Goal: Task Accomplishment & Management: Manage account settings

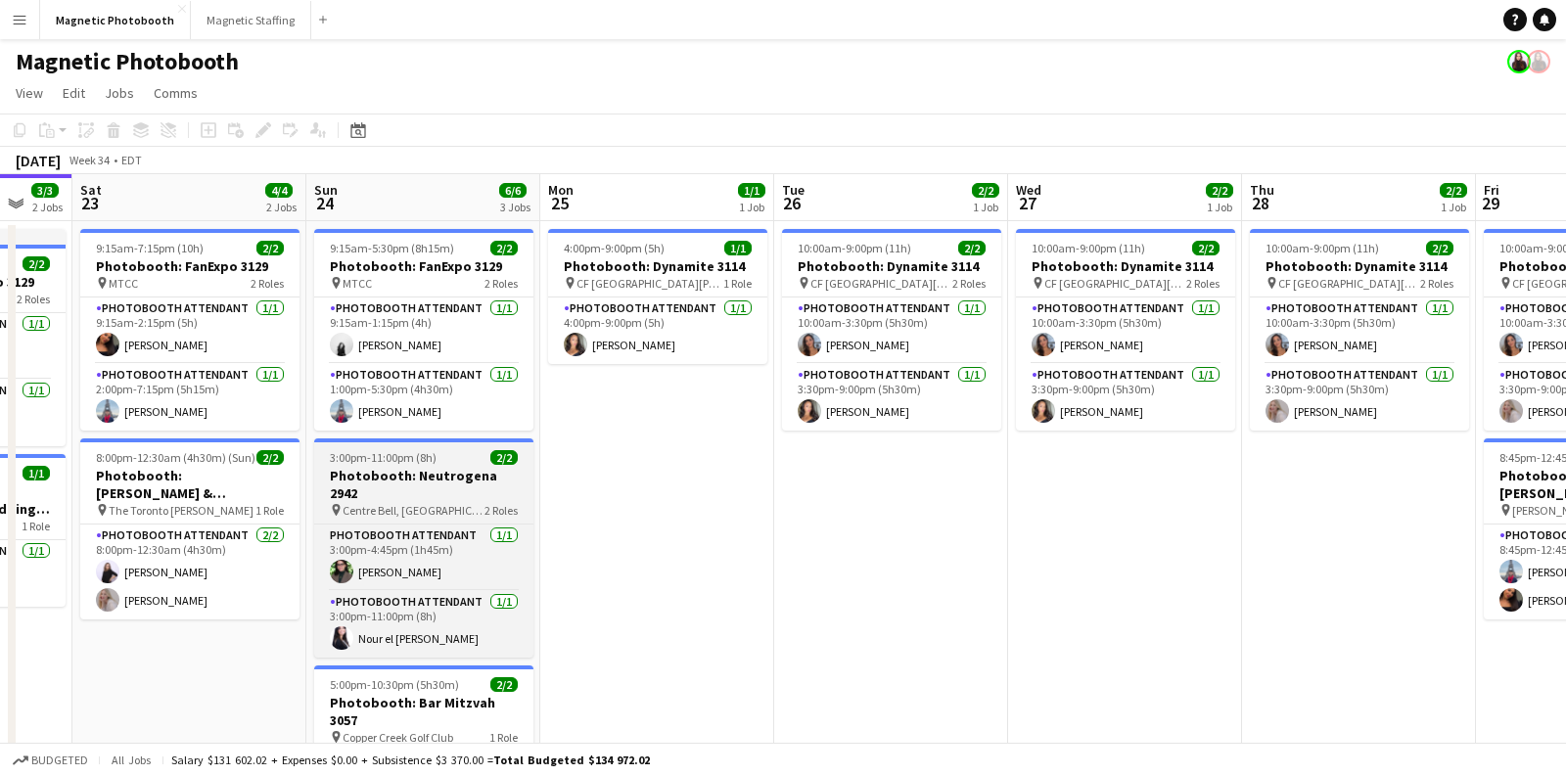
scroll to position [163, 0]
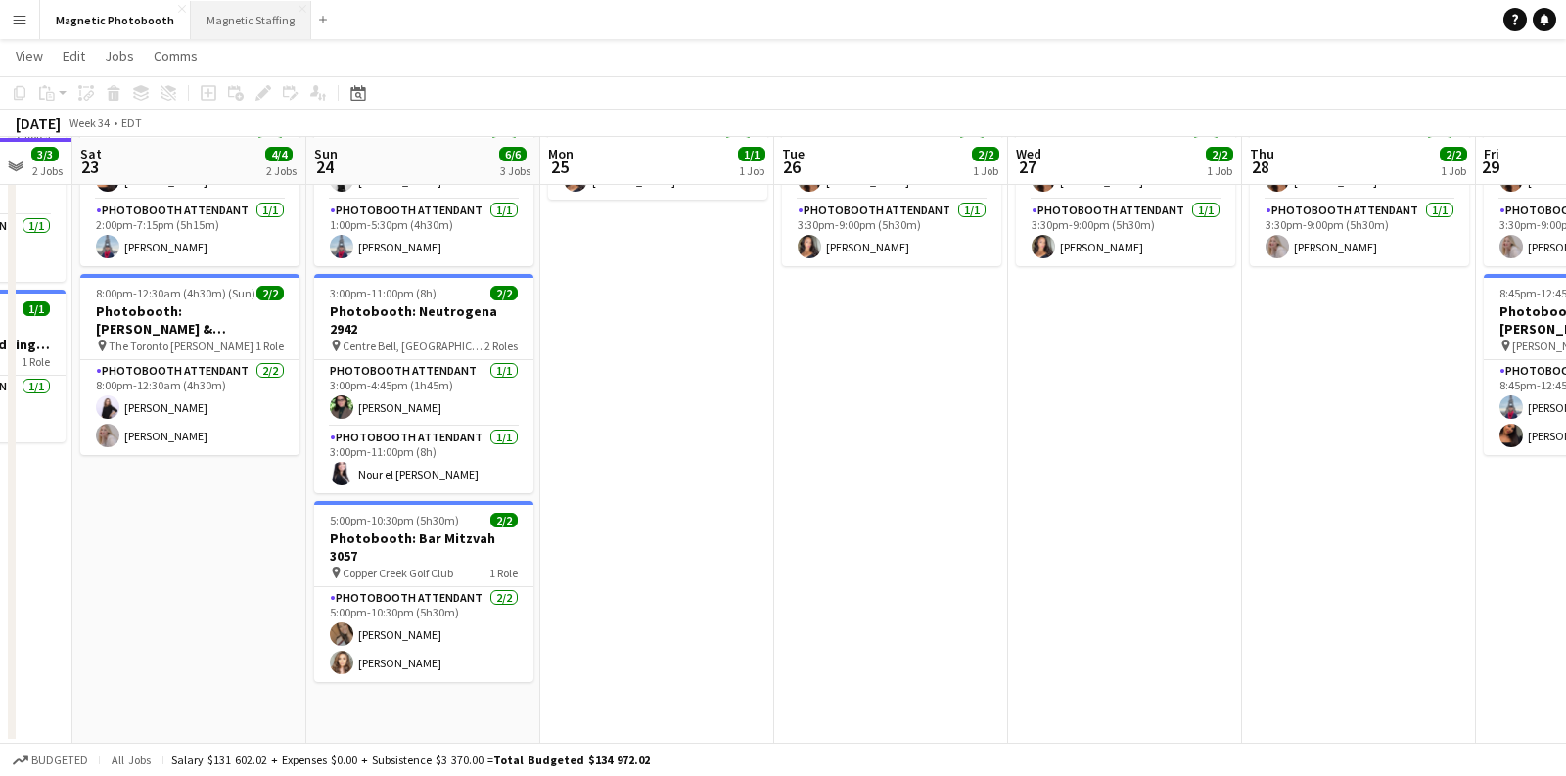
click at [230, 23] on button "Magnetic Staffing Close" at bounding box center [251, 20] width 120 height 38
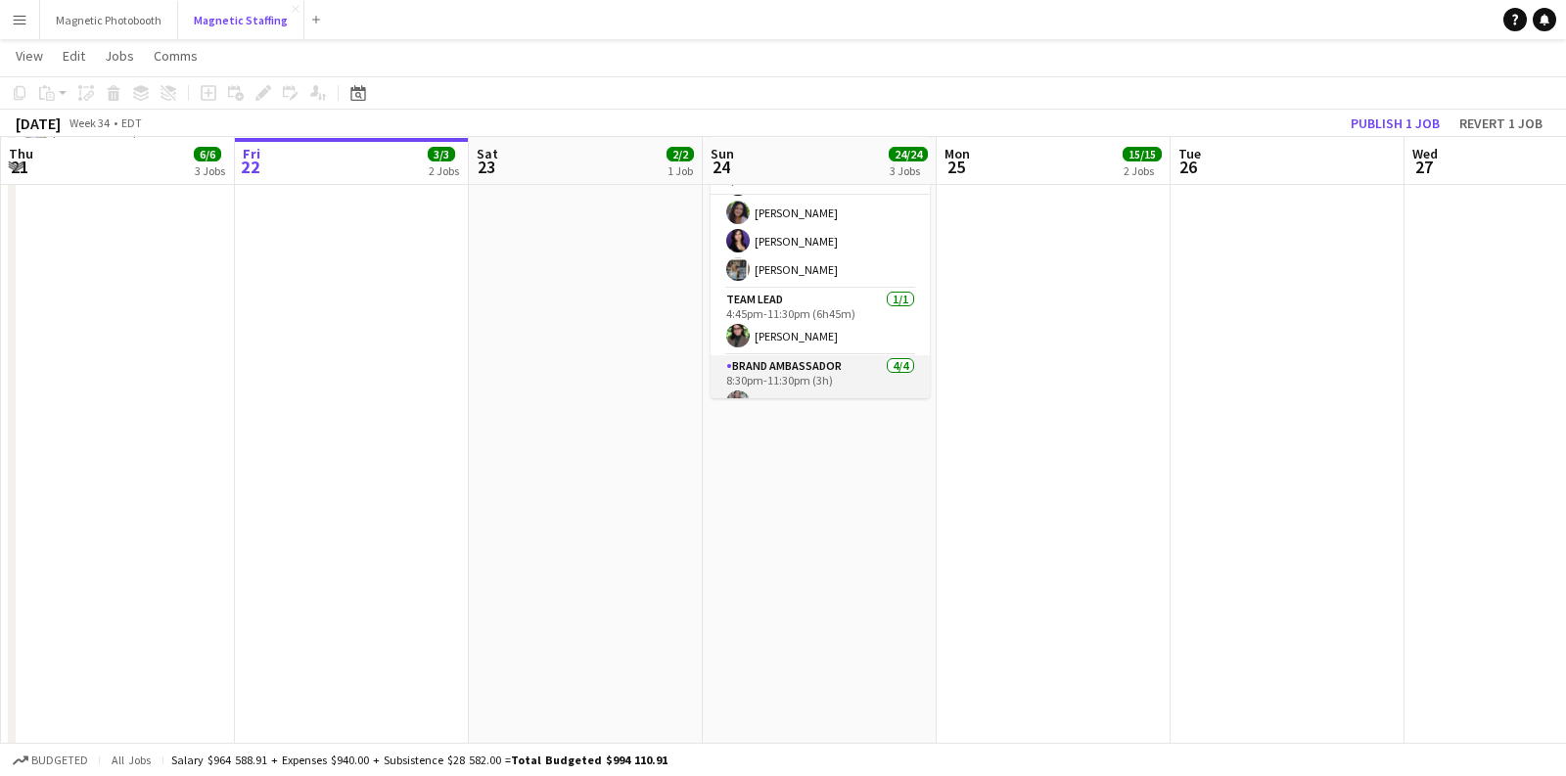
scroll to position [79, 0]
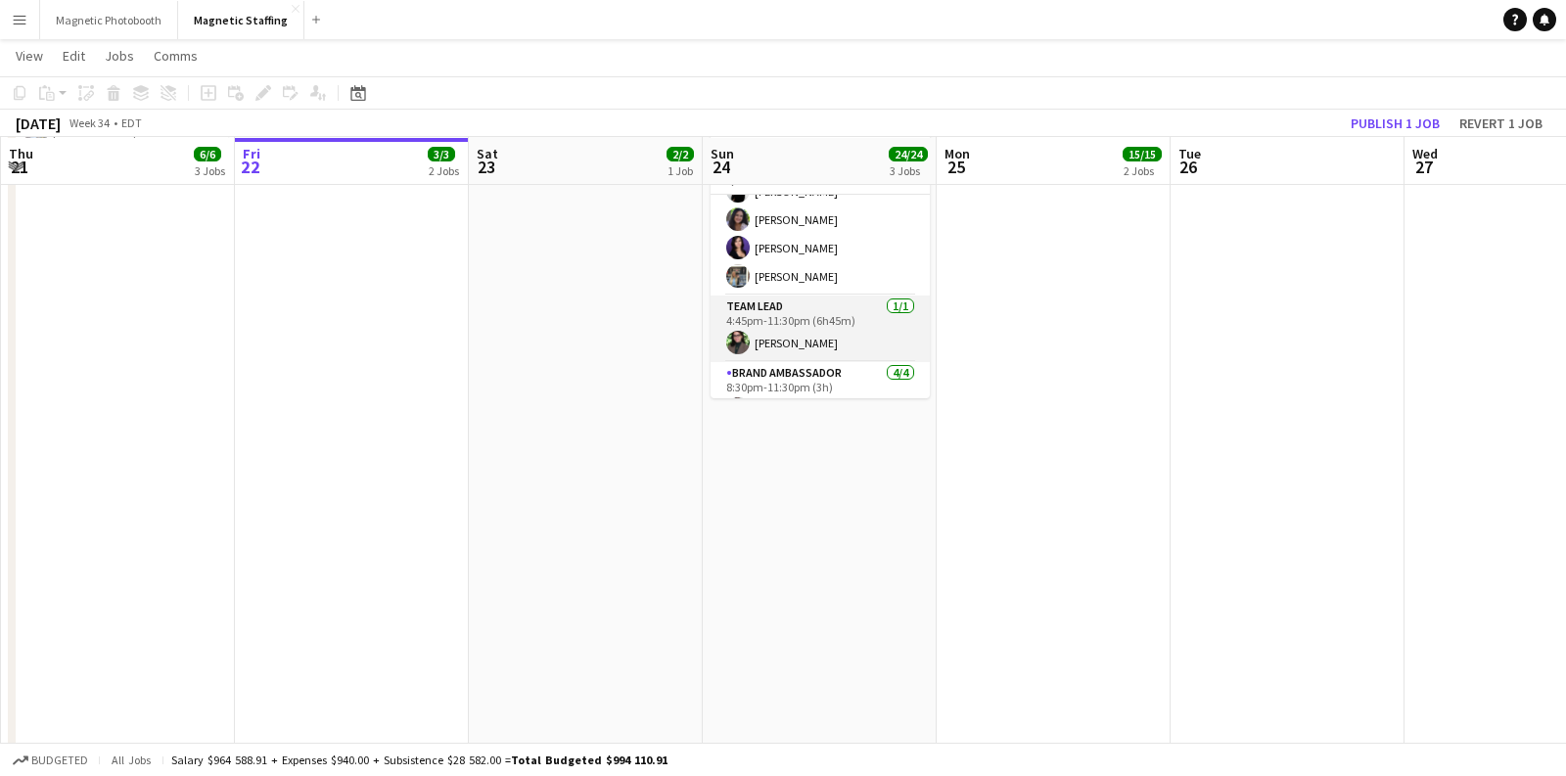
click at [779, 321] on app-card-role "Team Lead 1/1 4:45pm-11:30pm (6h45m) Sophia Zerhboub" at bounding box center [820, 329] width 219 height 67
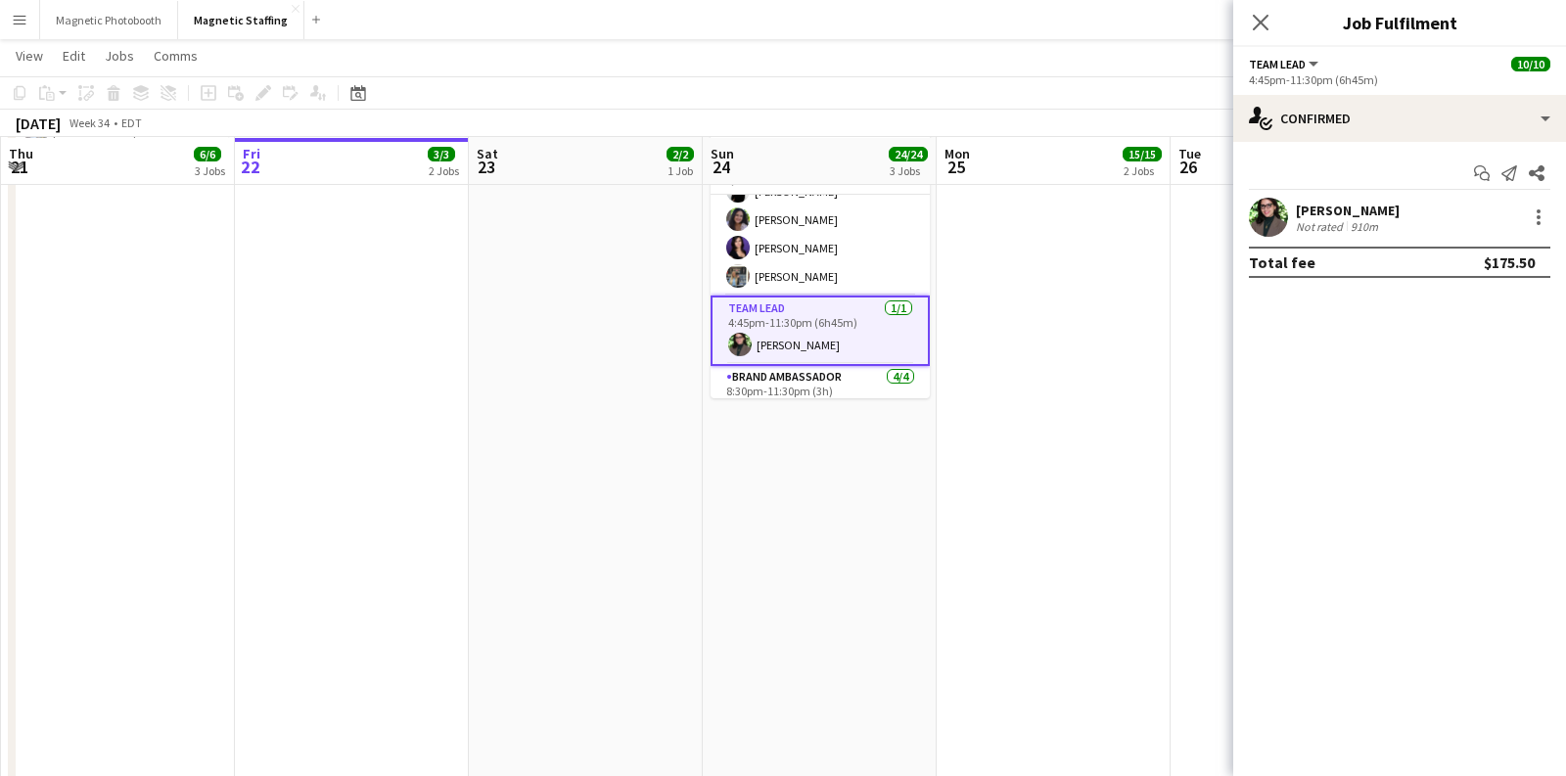
click at [1365, 222] on div "910m" at bounding box center [1364, 226] width 35 height 15
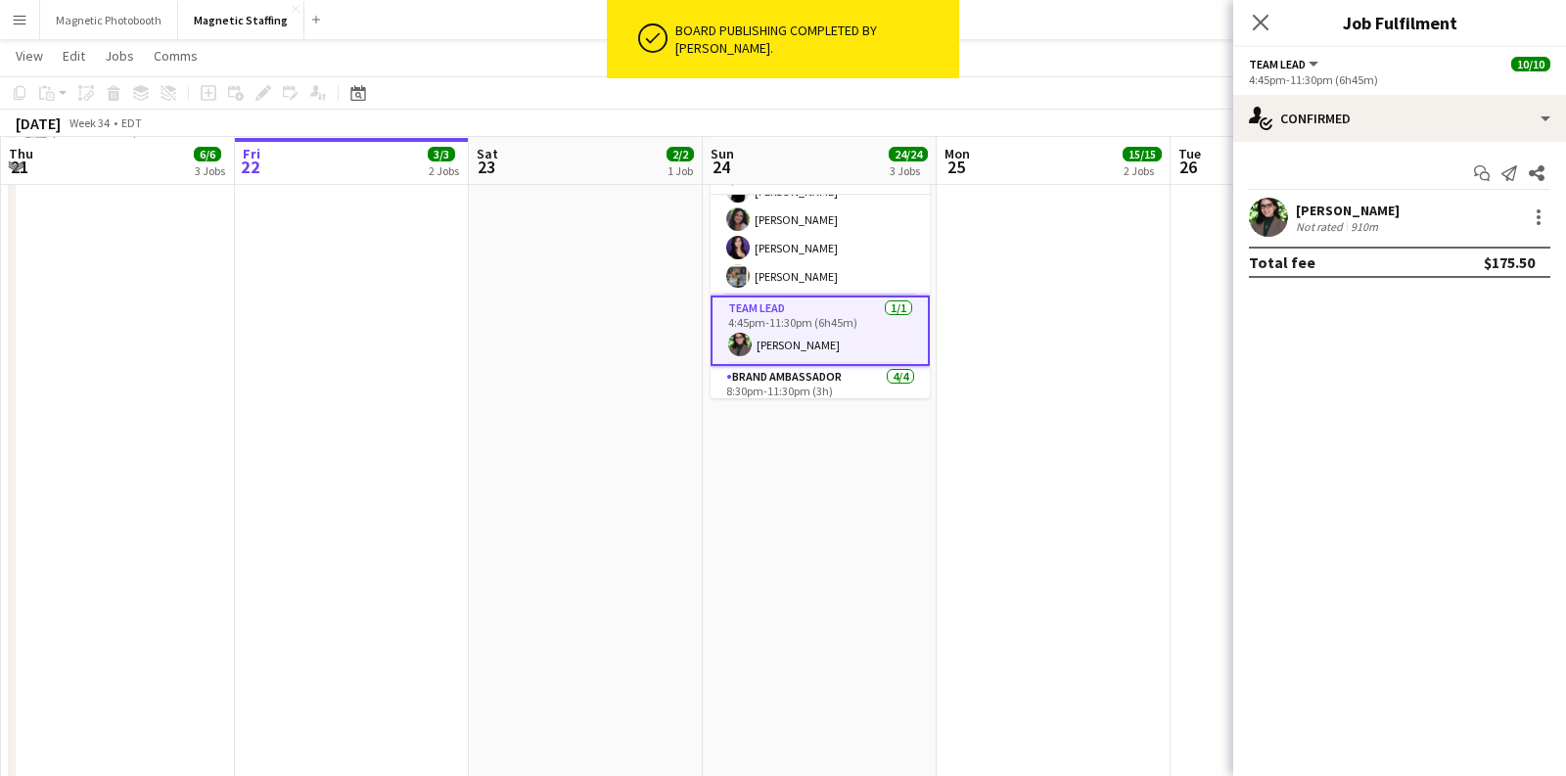
click at [1421, 220] on div "Sophia Zerhboub Not rated 910m" at bounding box center [1400, 217] width 333 height 39
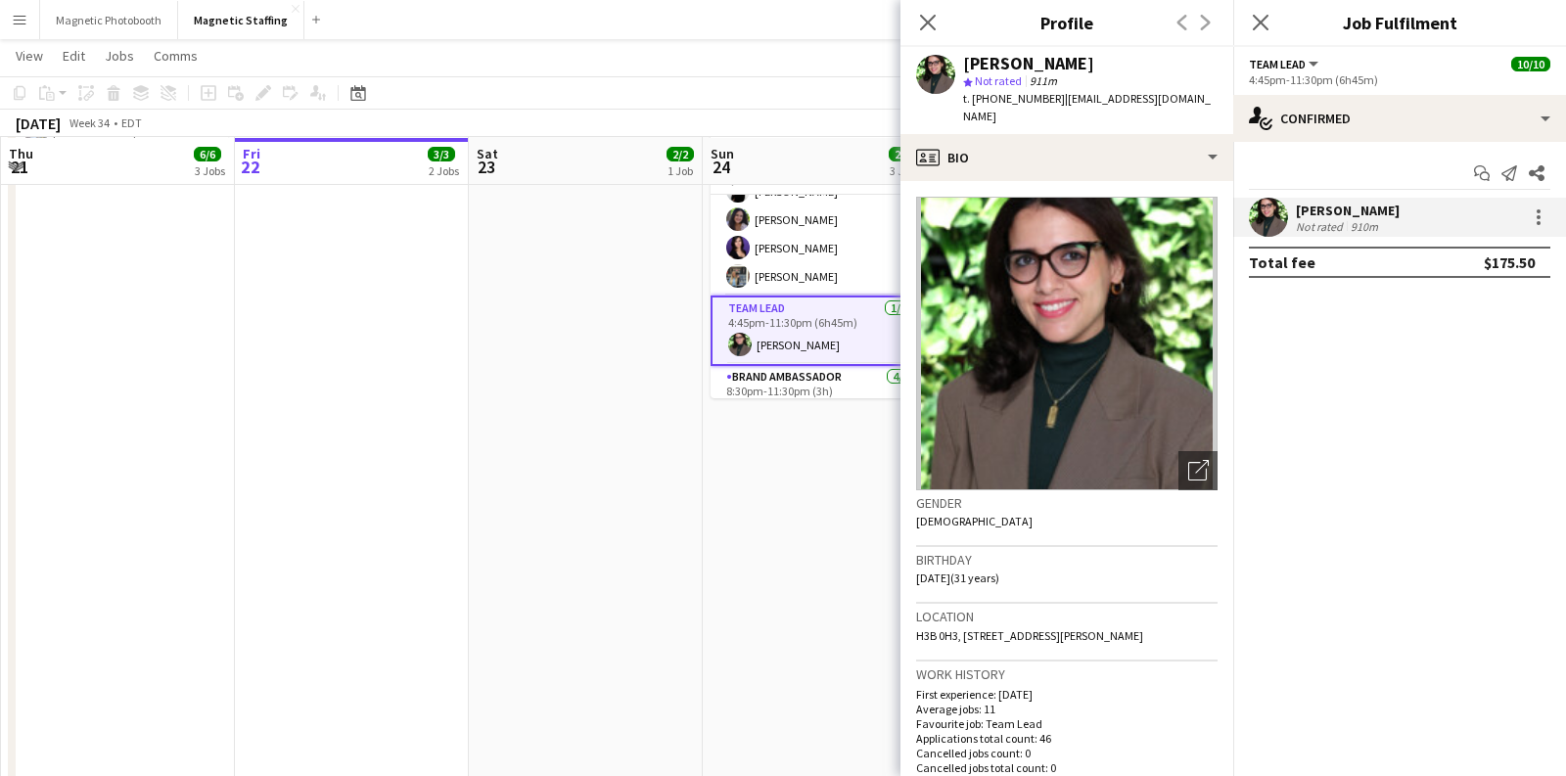
click at [610, 353] on app-date-cell "7:00am-5:00pm (10h) 2/2 Spartan Ottawa - Perfect Sports 3094 pin OTTAWA 1 Role …" at bounding box center [586, 231] width 234 height 1235
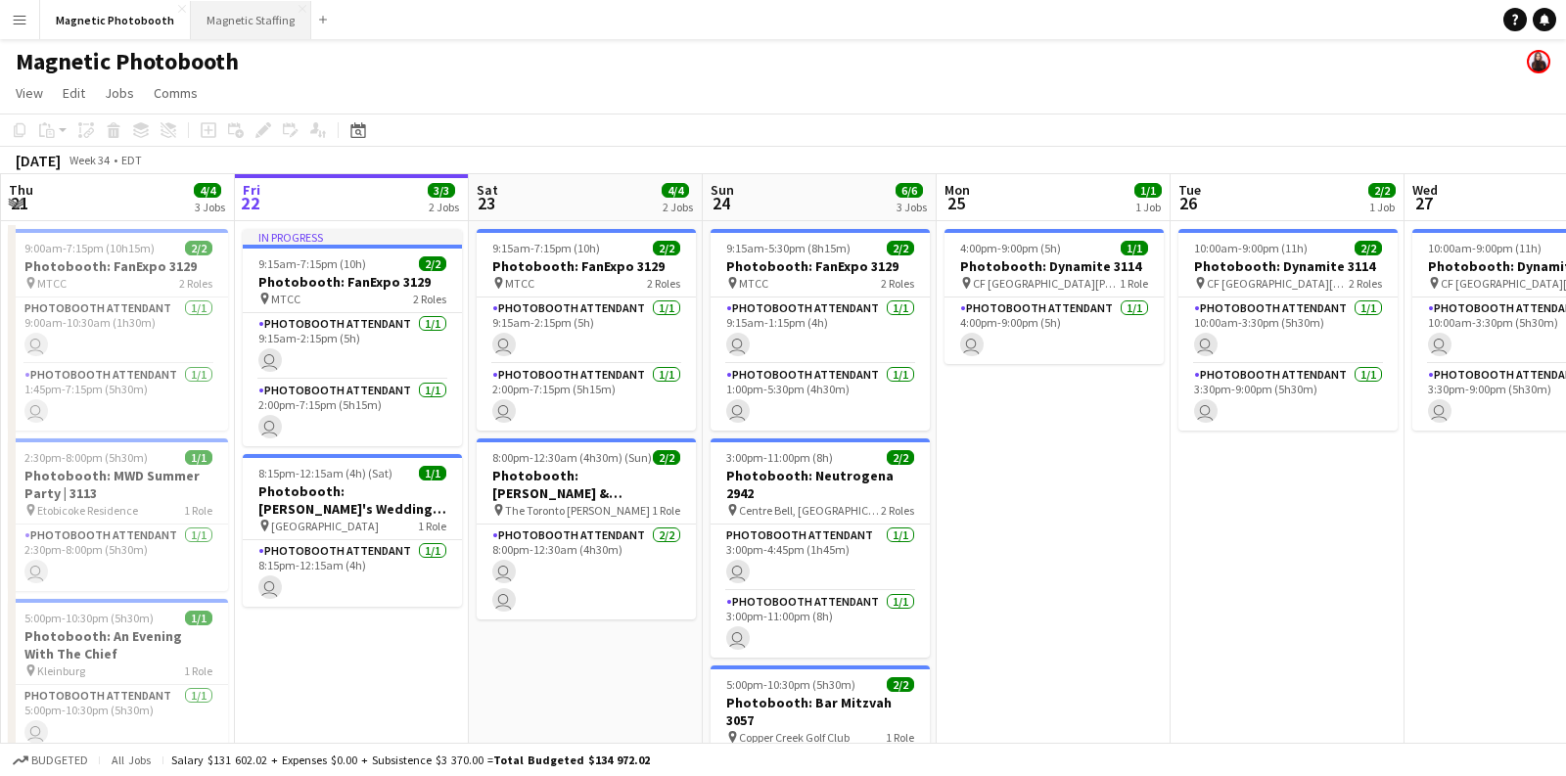
click at [277, 23] on button "Magnetic Staffing Close" at bounding box center [251, 20] width 120 height 38
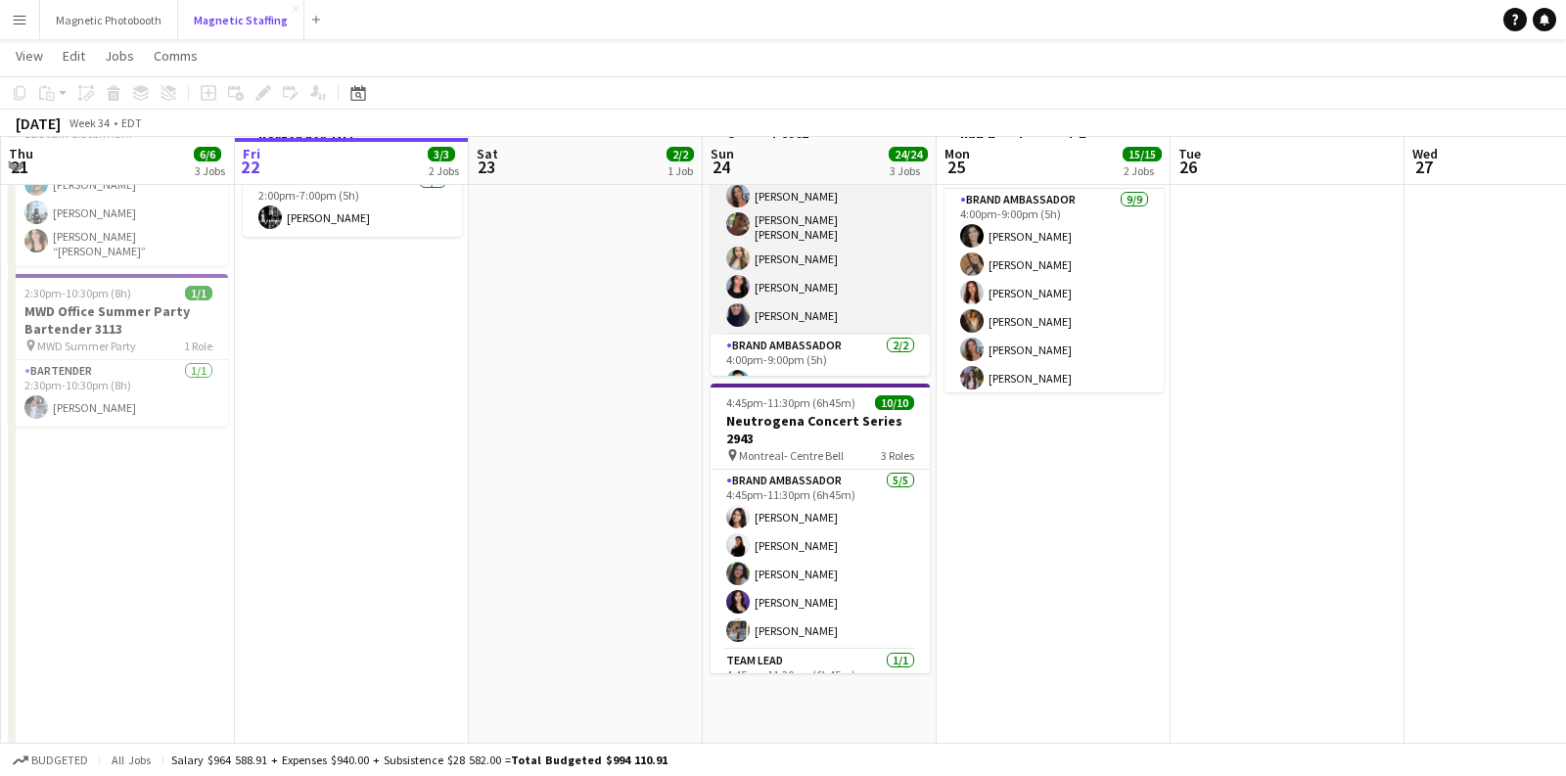
scroll to position [138, 0]
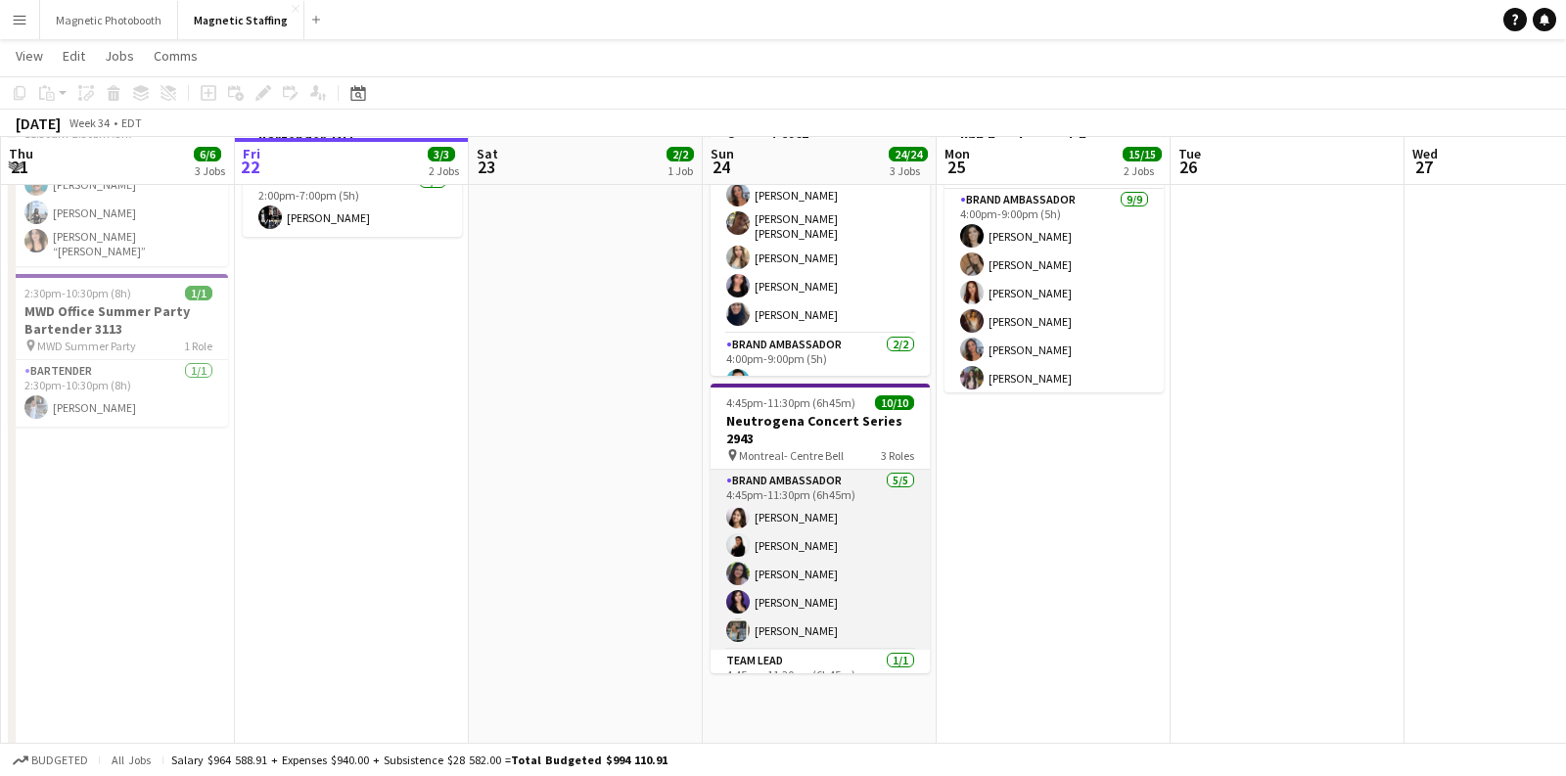
click at [817, 629] on app-card-role "Brand Ambassador 5/5 4:45pm-11:30pm (6h45m) Sharon Azarine Sarah Amoura Emna To…" at bounding box center [820, 560] width 219 height 180
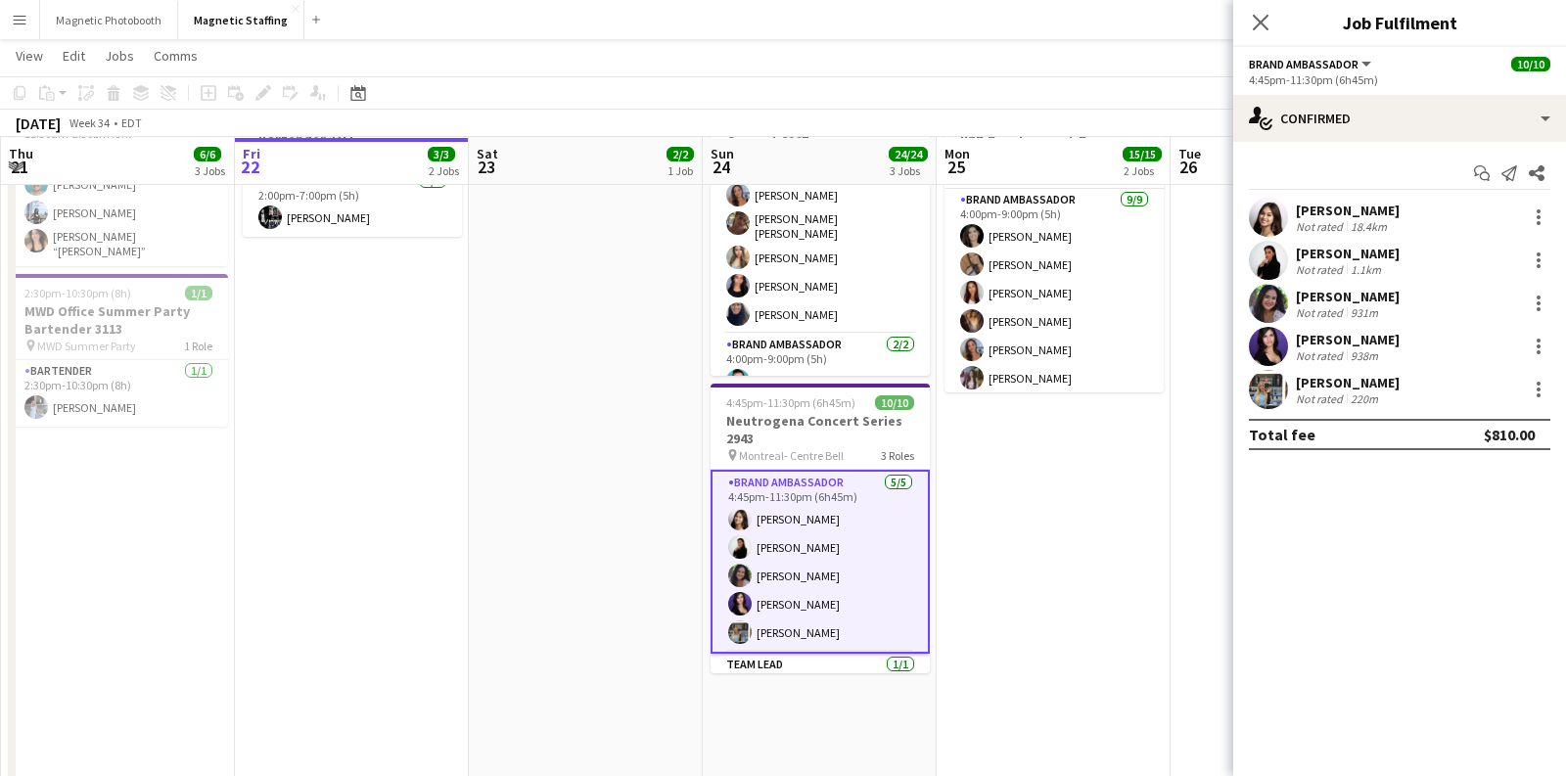
drag, startPoint x: 1393, startPoint y: 382, endPoint x: 1295, endPoint y: 382, distance: 97.9
click at [1295, 382] on div "Louise Flouhr Not rated 220m" at bounding box center [1400, 389] width 333 height 39
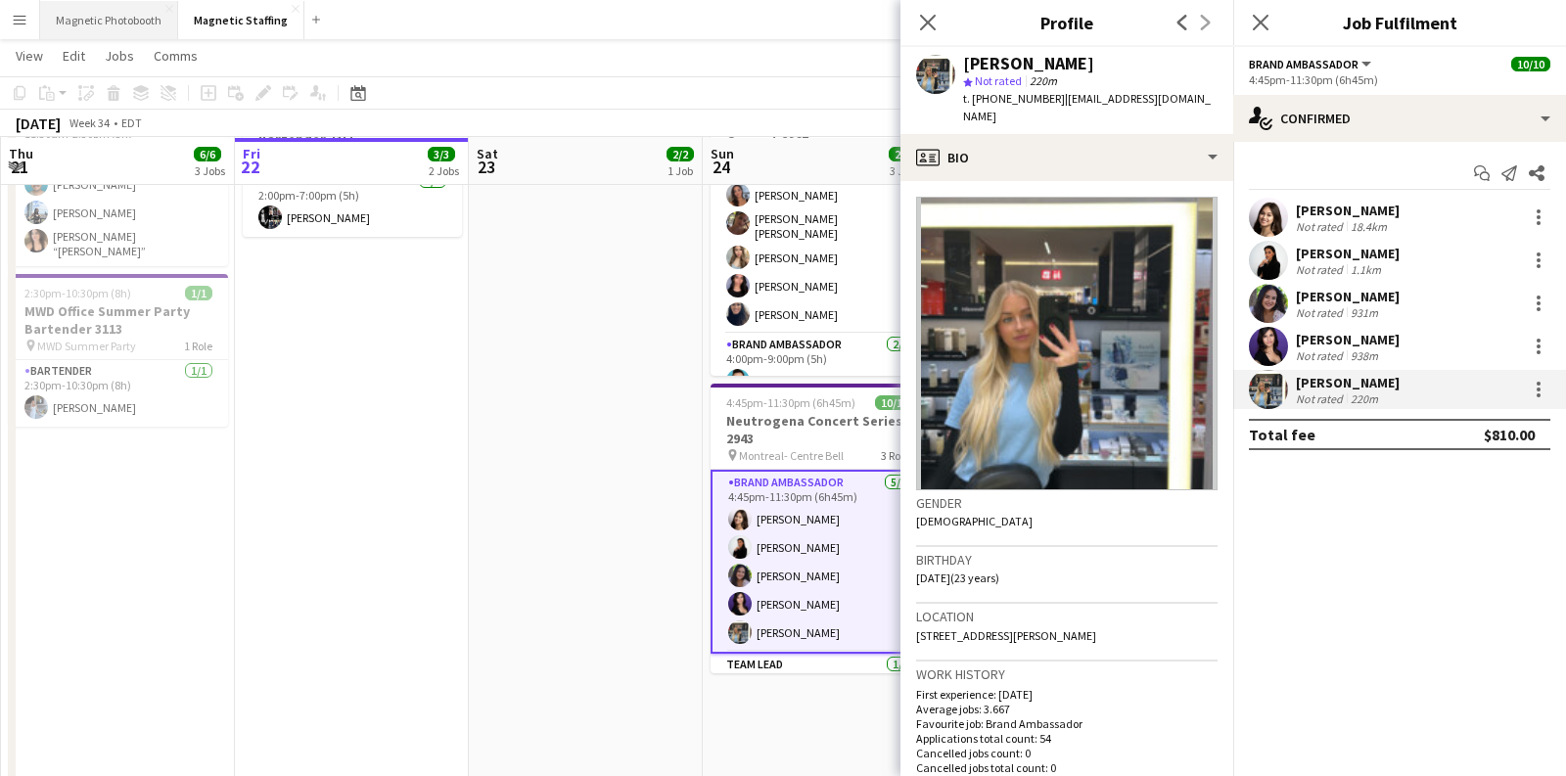
copy div "Louise Flouhr"
click at [835, 544] on app-card-role "Brand Ambassador 5/5 4:45pm-11:30pm (6h45m) Sharon Azarine Sarah Amoura Emna To…" at bounding box center [820, 562] width 219 height 184
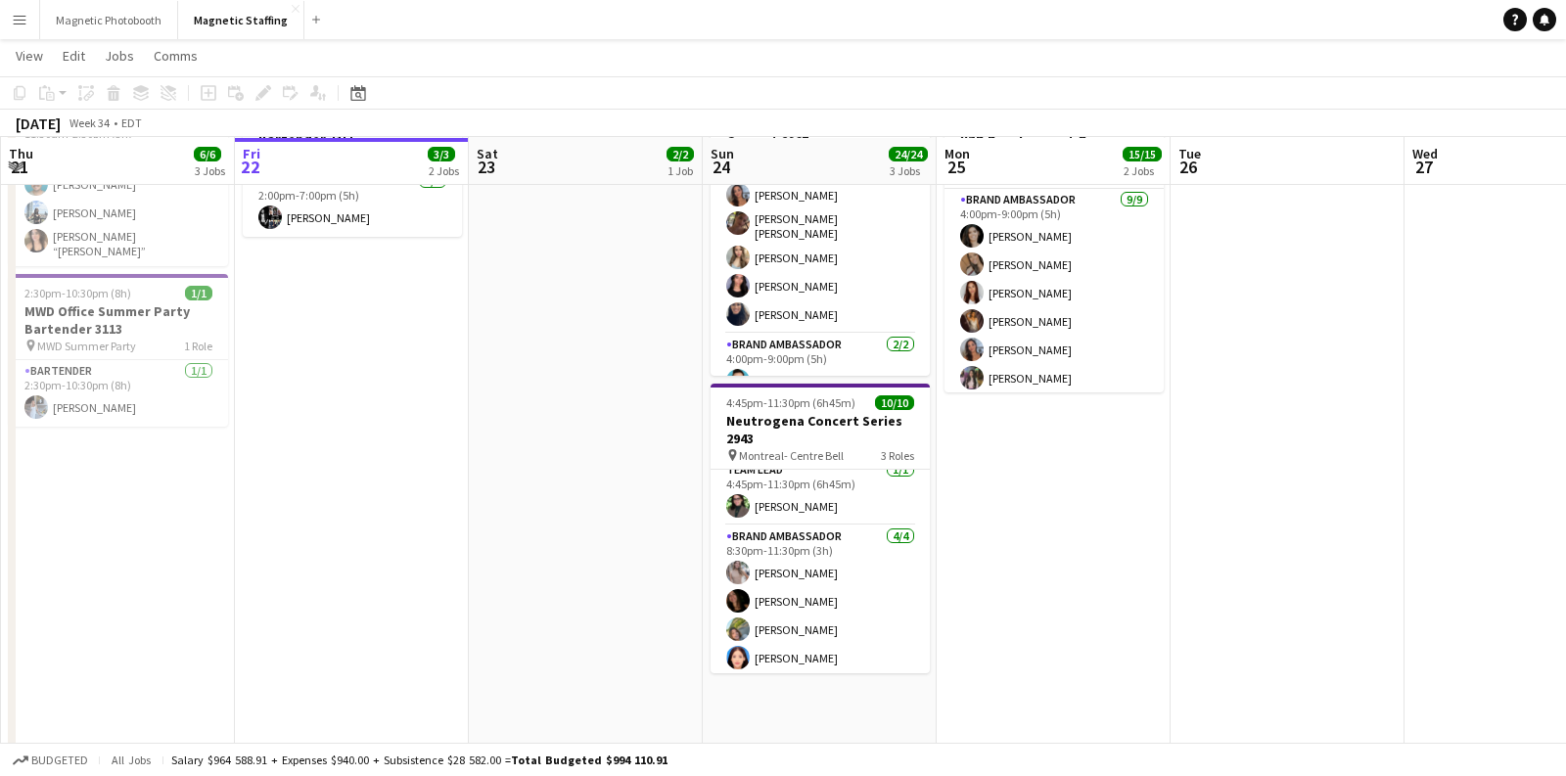
scroll to position [196, 0]
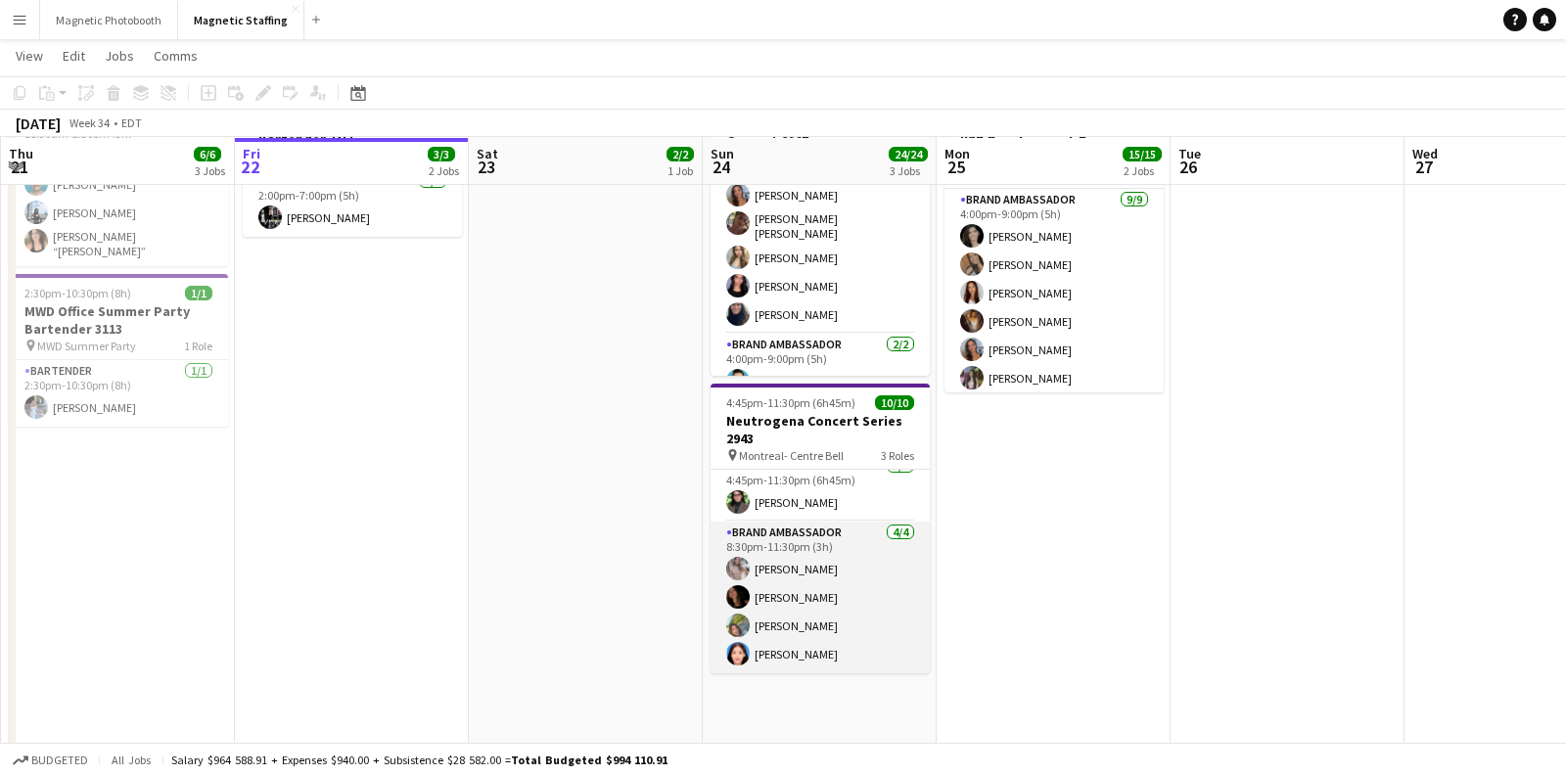
click at [824, 583] on app-card-role "Brand Ambassador 4/4 8:30pm-11:30pm (3h) Vanessa Cabral Sofia Solomita Hiba Man…" at bounding box center [820, 598] width 219 height 152
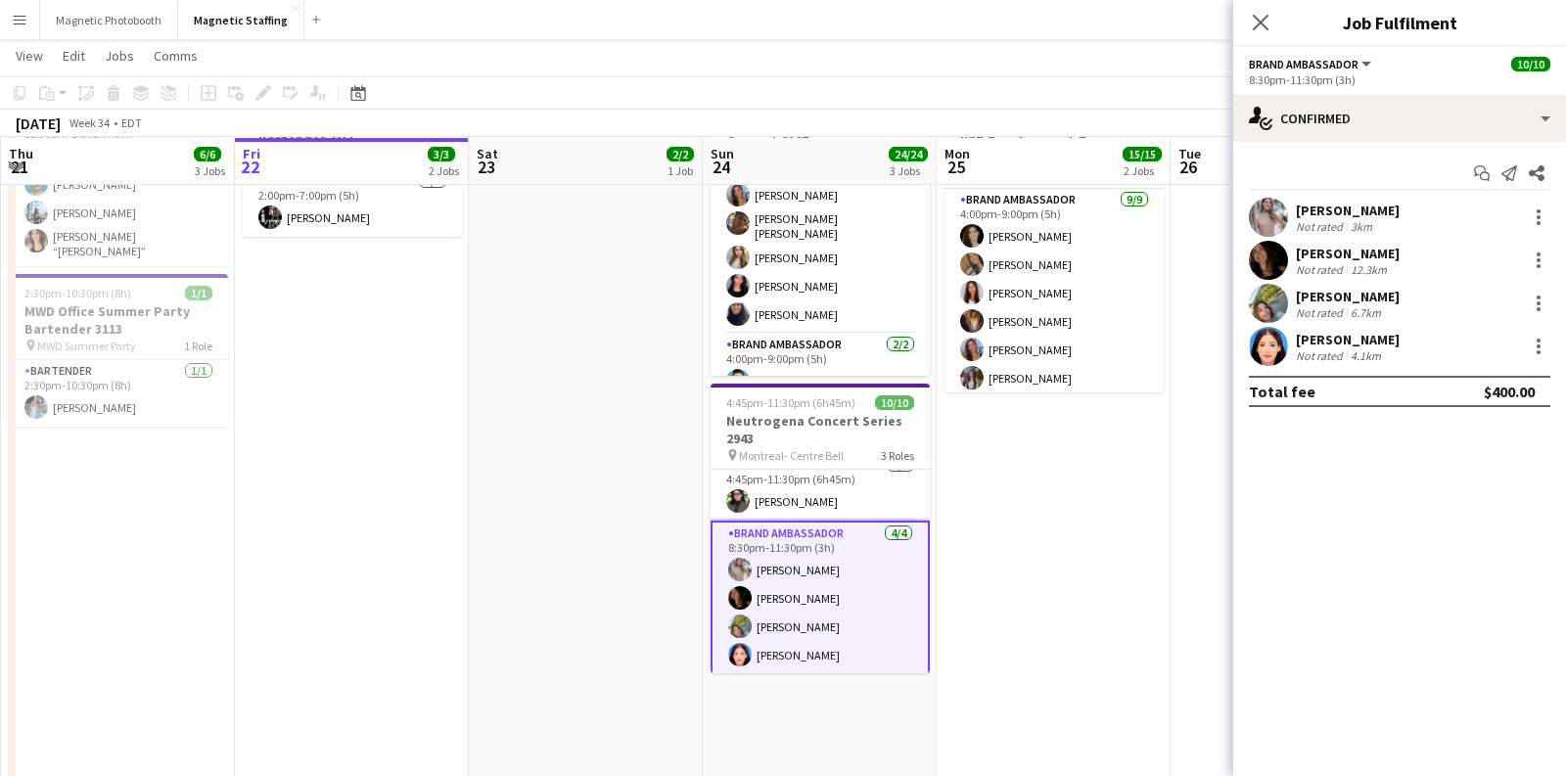
drag, startPoint x: 1390, startPoint y: 210, endPoint x: 1297, endPoint y: 210, distance: 93.0
click at [1297, 210] on div "Vanessa Cabral Not rated 3km" at bounding box center [1400, 217] width 333 height 39
copy div "Vanessa Cabral"
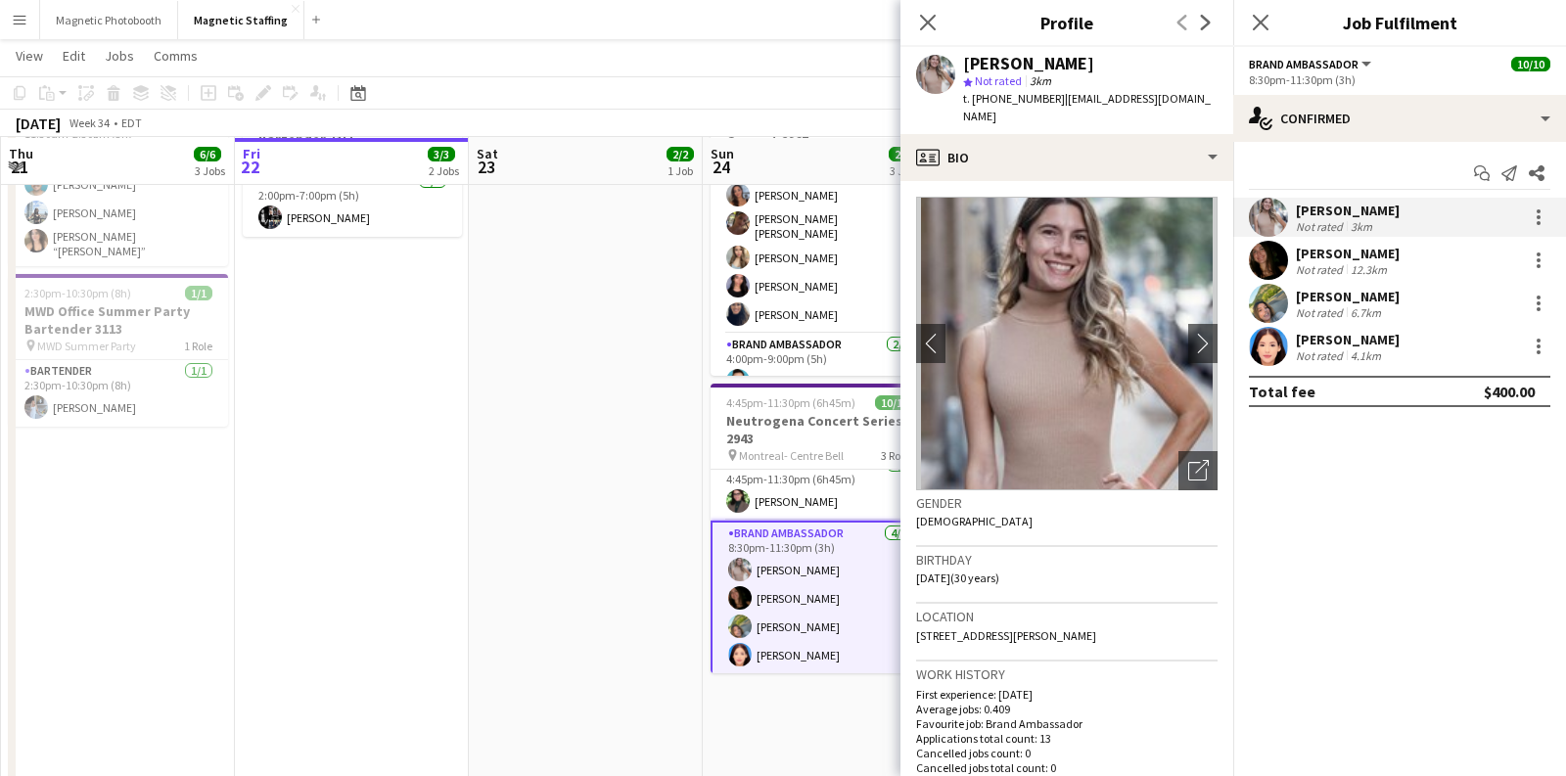
drag, startPoint x: 1435, startPoint y: 252, endPoint x: 1298, endPoint y: 252, distance: 137.1
click at [1298, 252] on div "Sofia Solomita Not rated 12.3km" at bounding box center [1400, 260] width 333 height 39
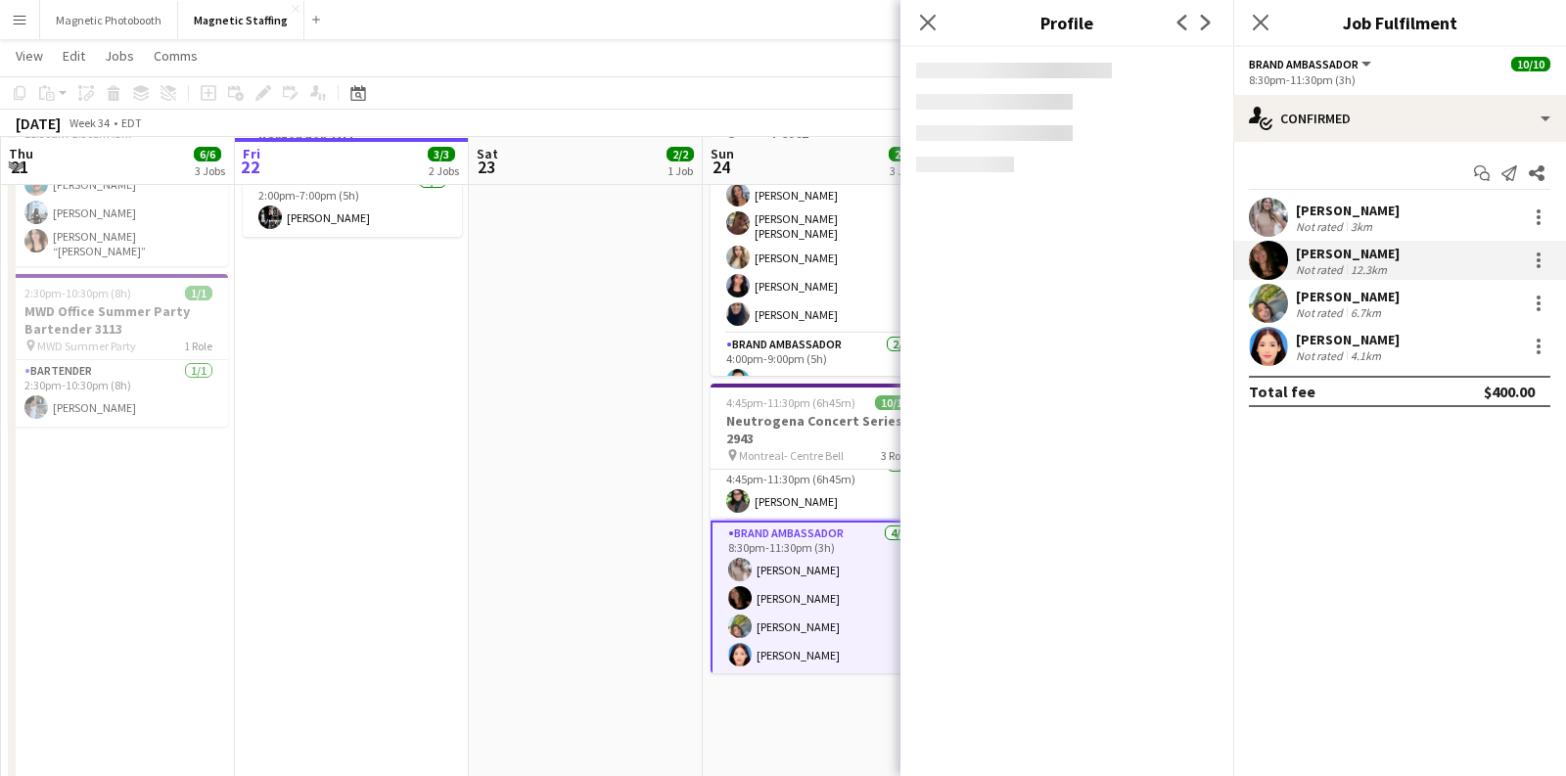
copy div "Sofia Solomita"
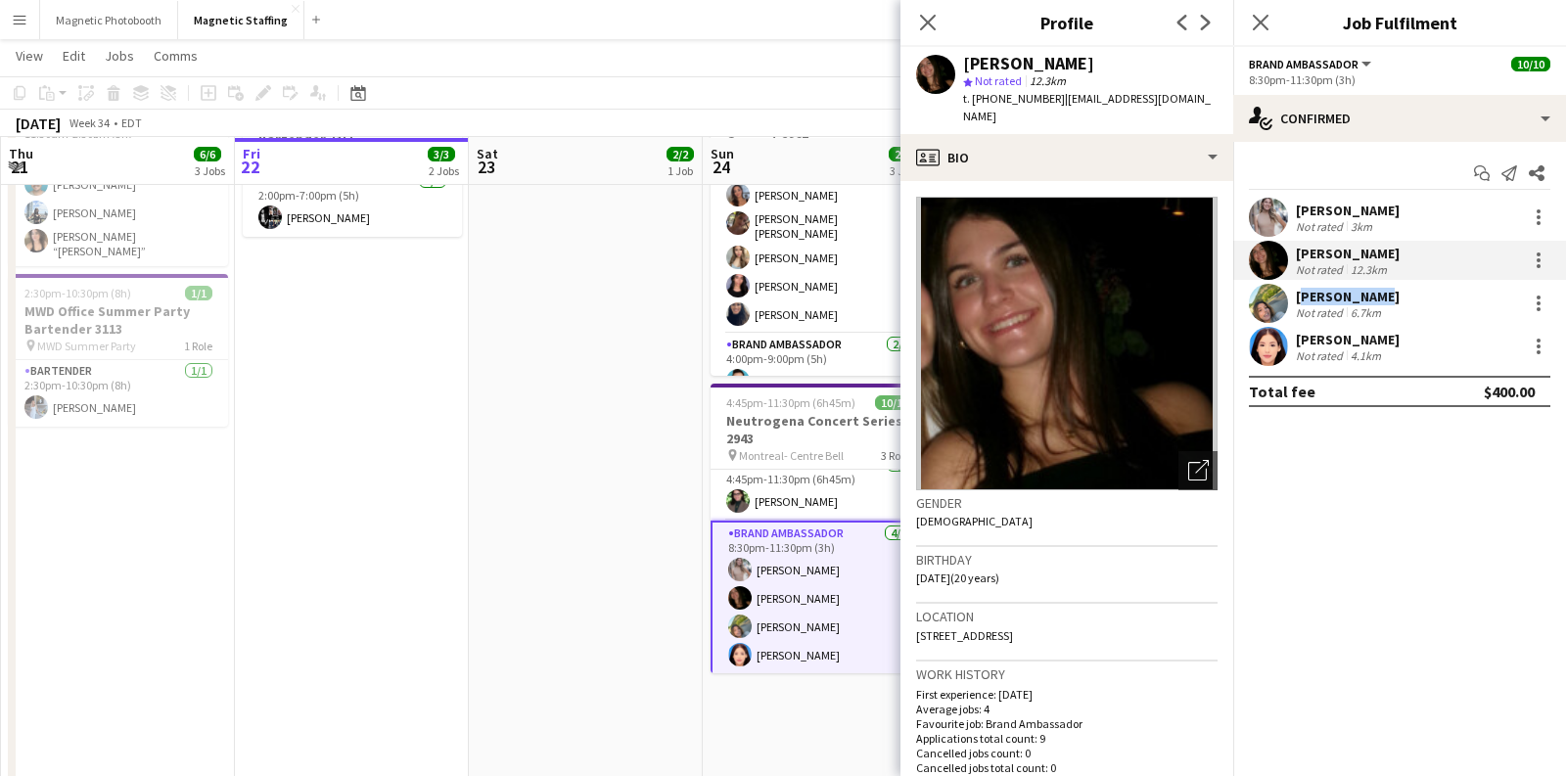
drag, startPoint x: 1384, startPoint y: 292, endPoint x: 1297, endPoint y: 295, distance: 87.2
click at [1297, 295] on div "Hiba Mannou Not rated 6.7km" at bounding box center [1400, 303] width 333 height 39
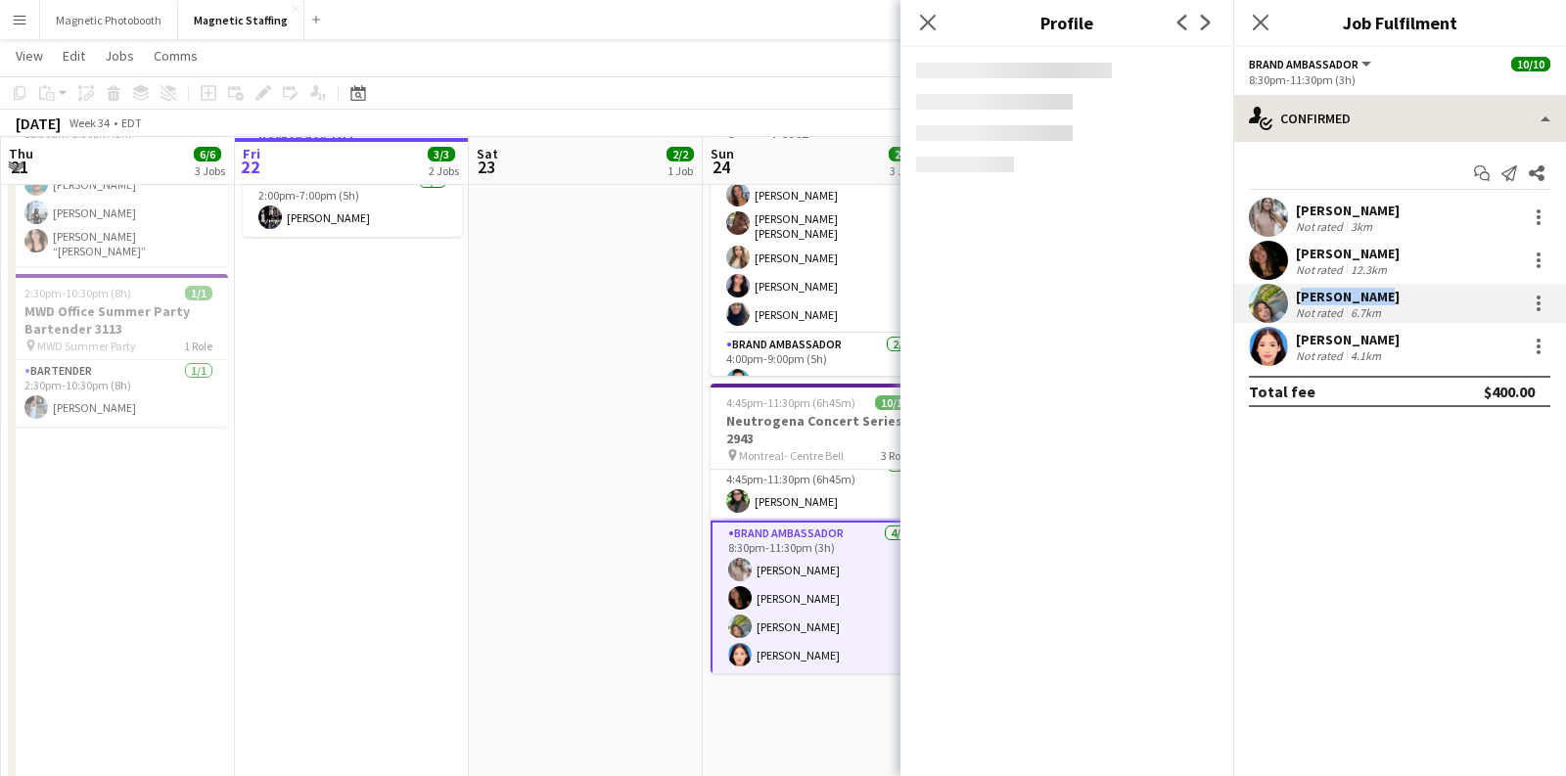
copy div "Hiba Mannou"
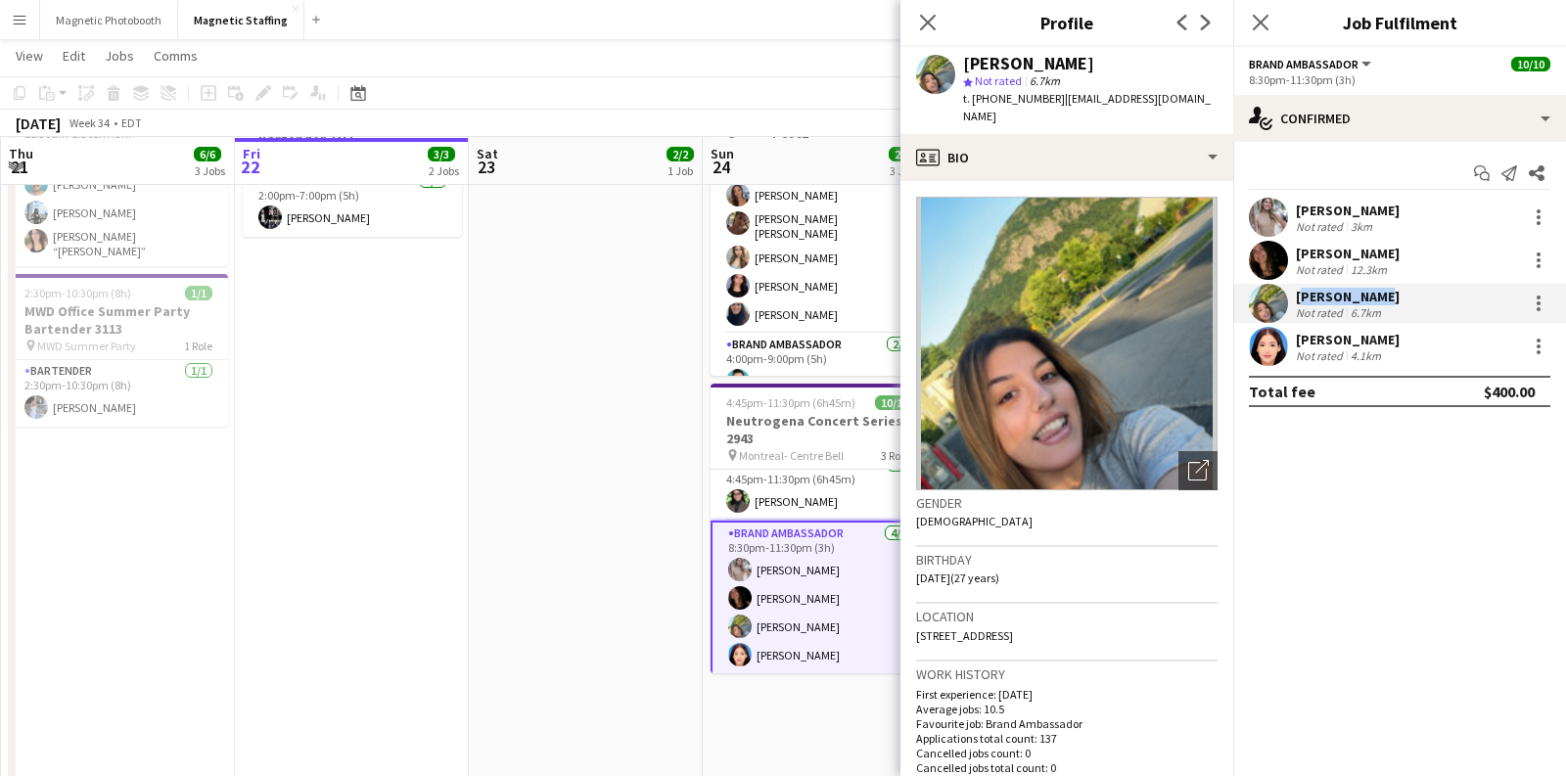
drag, startPoint x: 1384, startPoint y: 339, endPoint x: 1286, endPoint y: 339, distance: 97.9
click at [1286, 339] on div "Yousra Ennaji Not rated 4.1km" at bounding box center [1400, 346] width 333 height 39
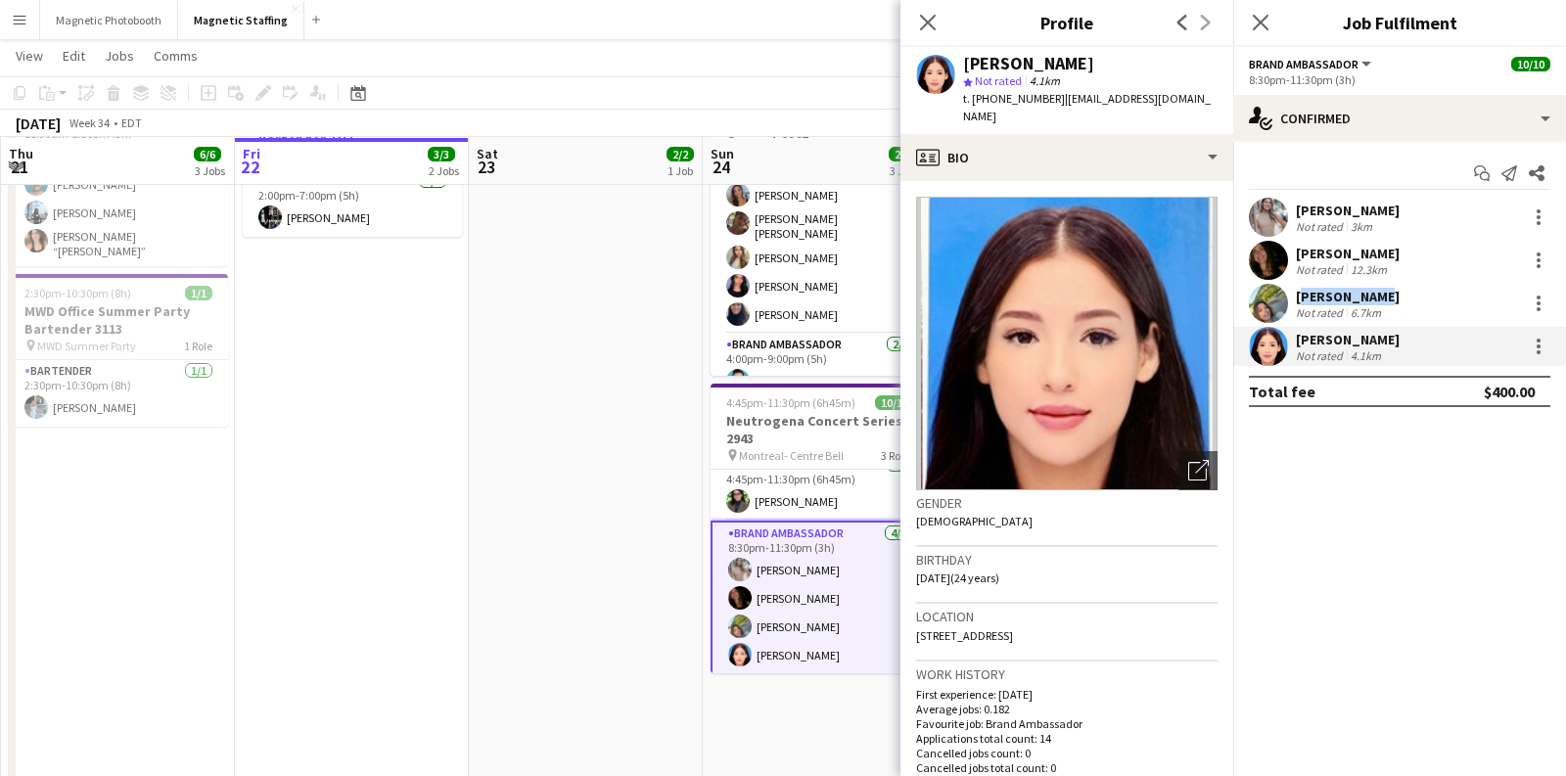
copy div "Yousra Ennaji"
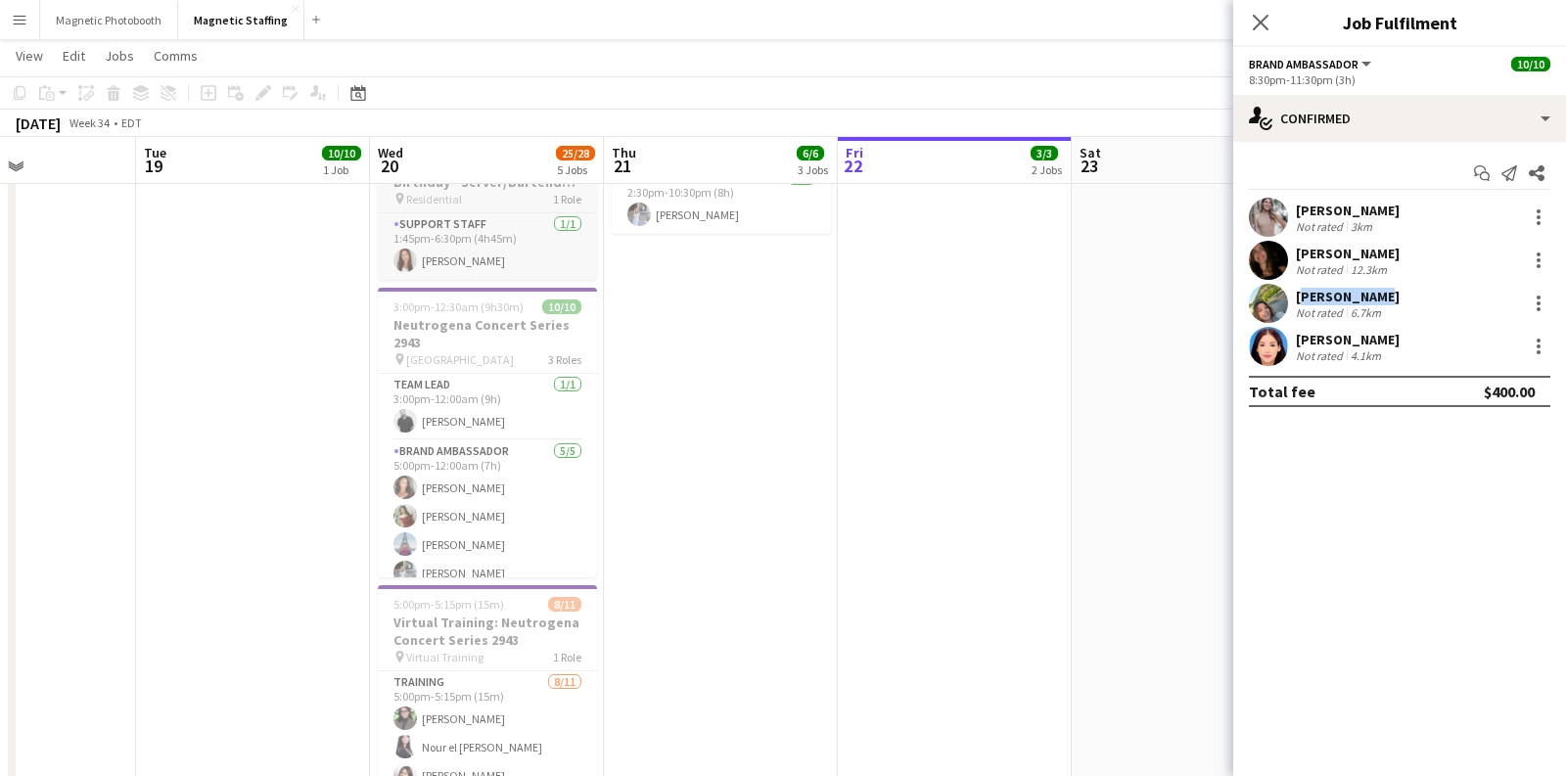
scroll to position [526, 0]
click at [469, 414] on app-card-role "Team Lead 1/1 3:00pm-12:00am (9h) jean-philippe roy" at bounding box center [487, 404] width 219 height 67
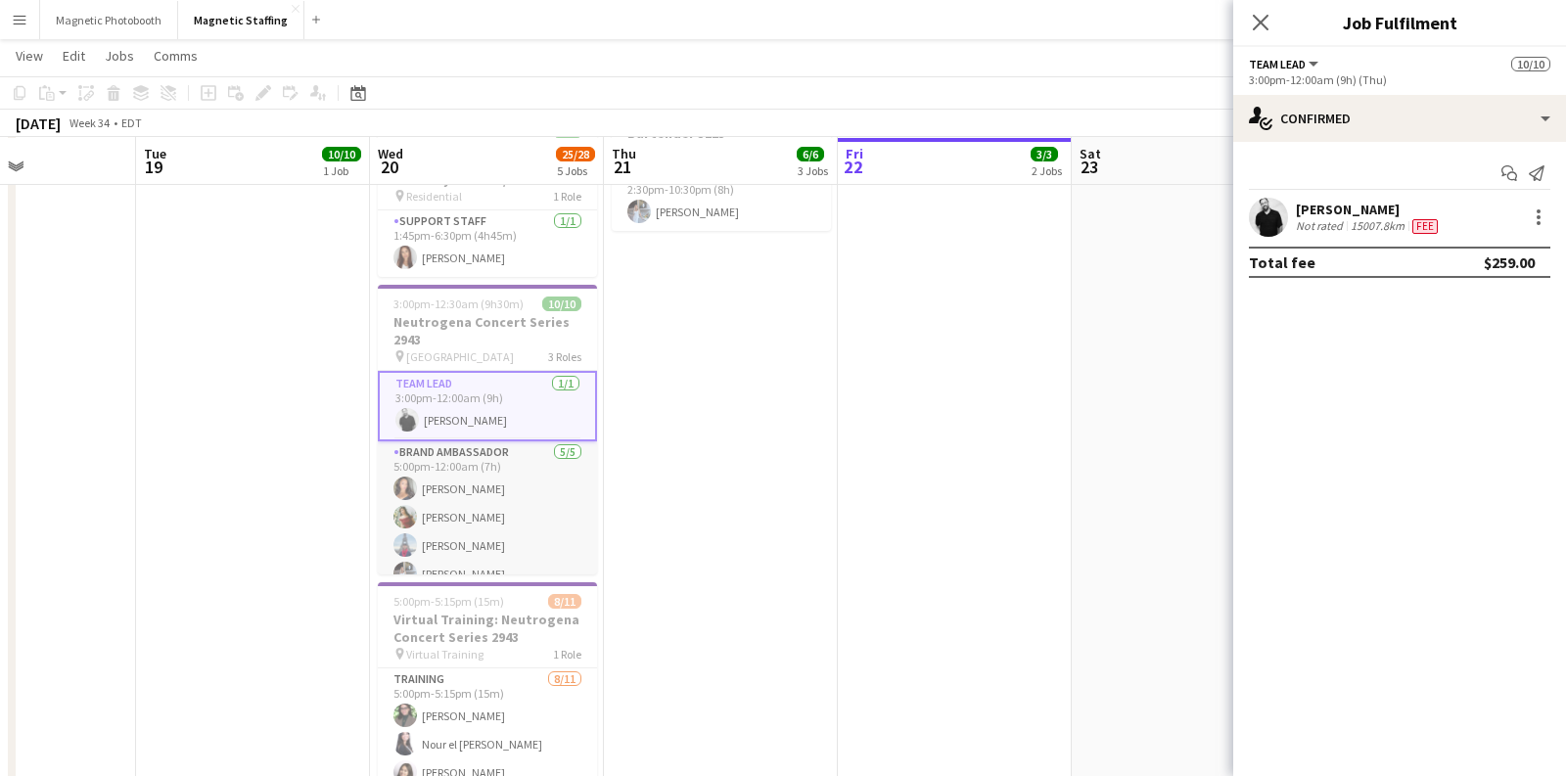
click at [528, 501] on app-card-role "Brand Ambassador 5/5 5:00pm-12:00am (7h) Katelynn Espinosa Mimi Zhang Luccas Co…" at bounding box center [487, 532] width 219 height 180
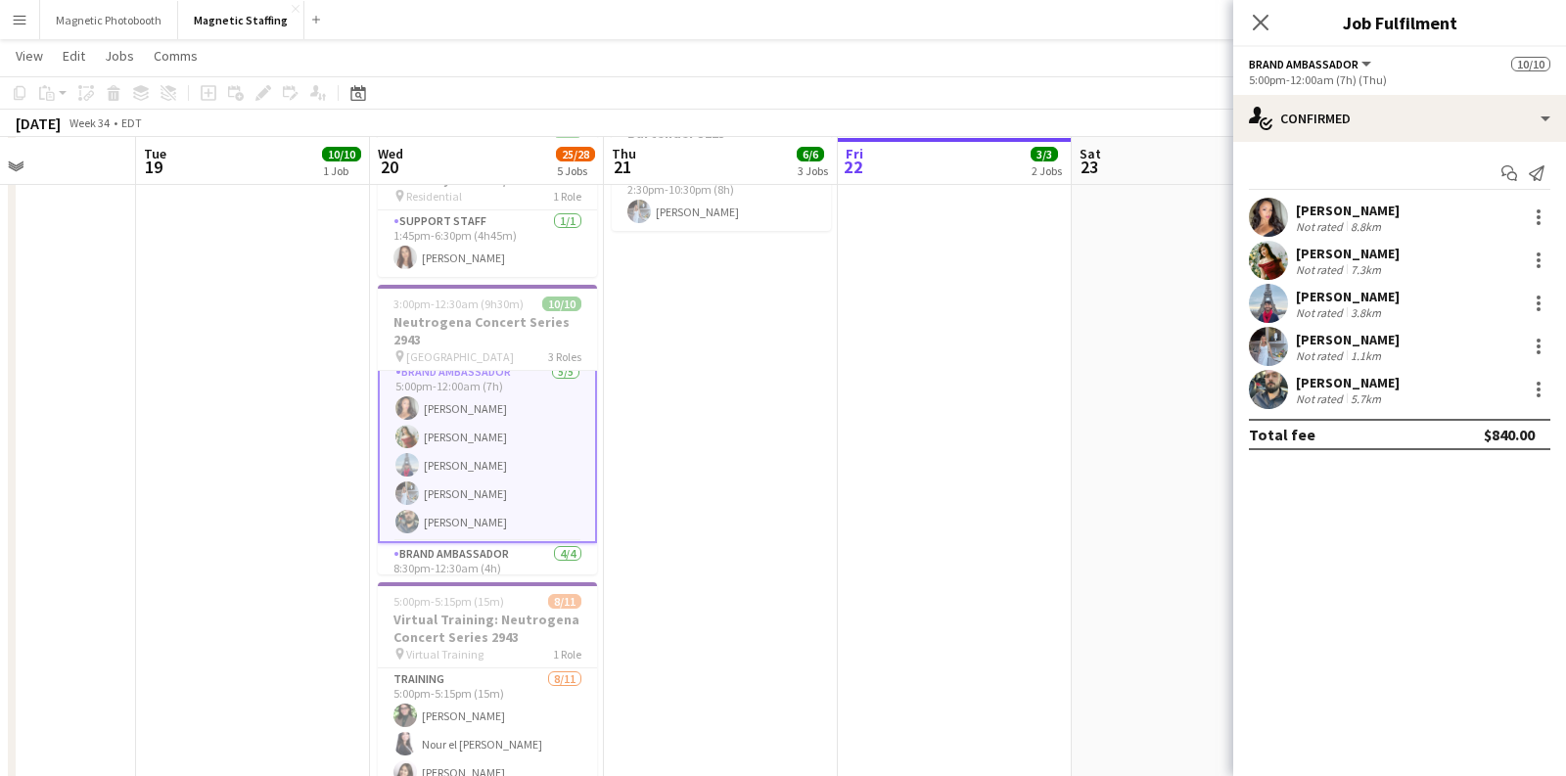
scroll to position [80, 0]
drag, startPoint x: 1444, startPoint y: 334, endPoint x: 1298, endPoint y: 337, distance: 145.9
click at [1298, 337] on div "Heather Siemonsen Not rated 1.1km" at bounding box center [1400, 346] width 333 height 39
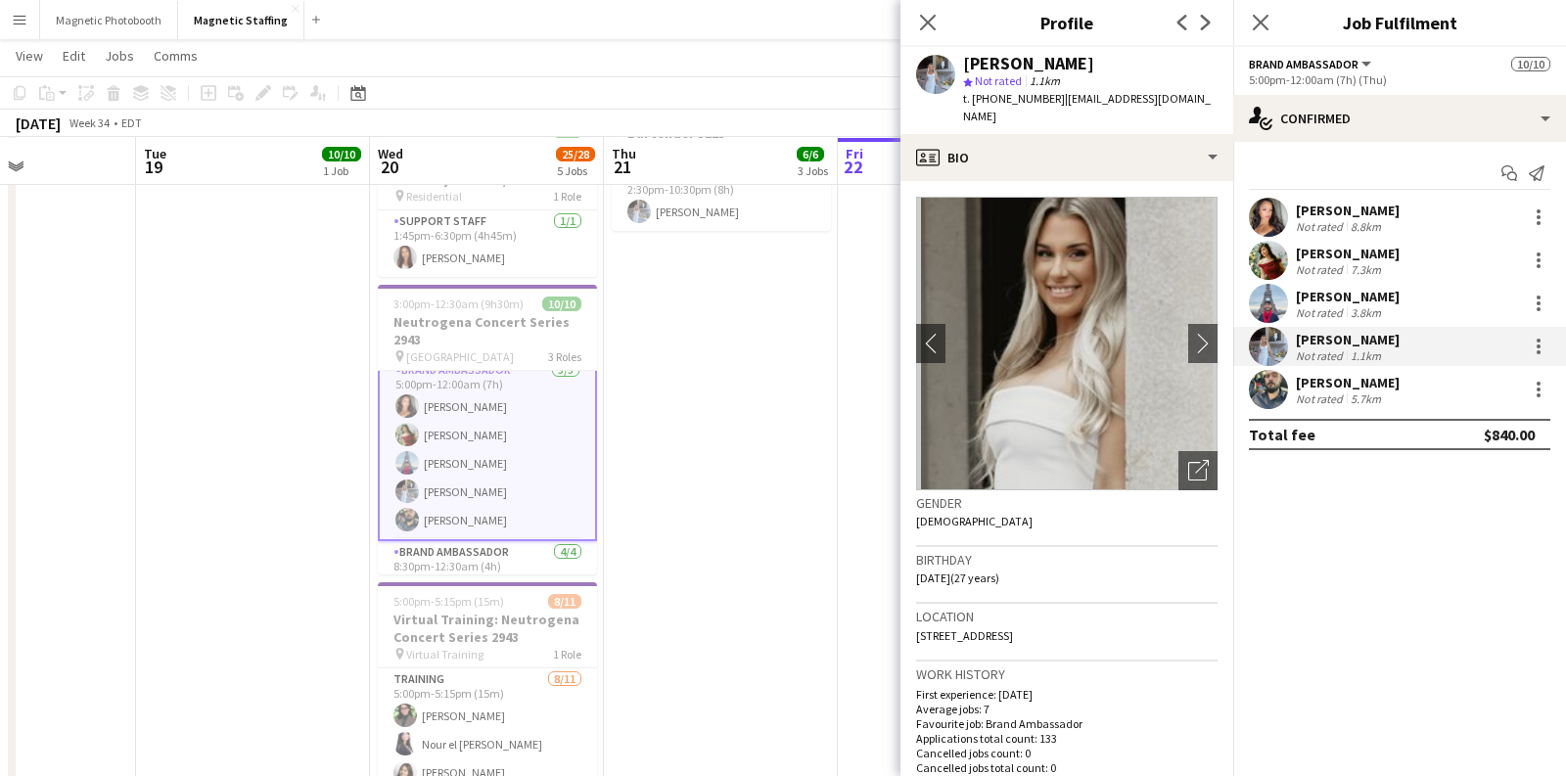
copy div "Heather Siemonsen"
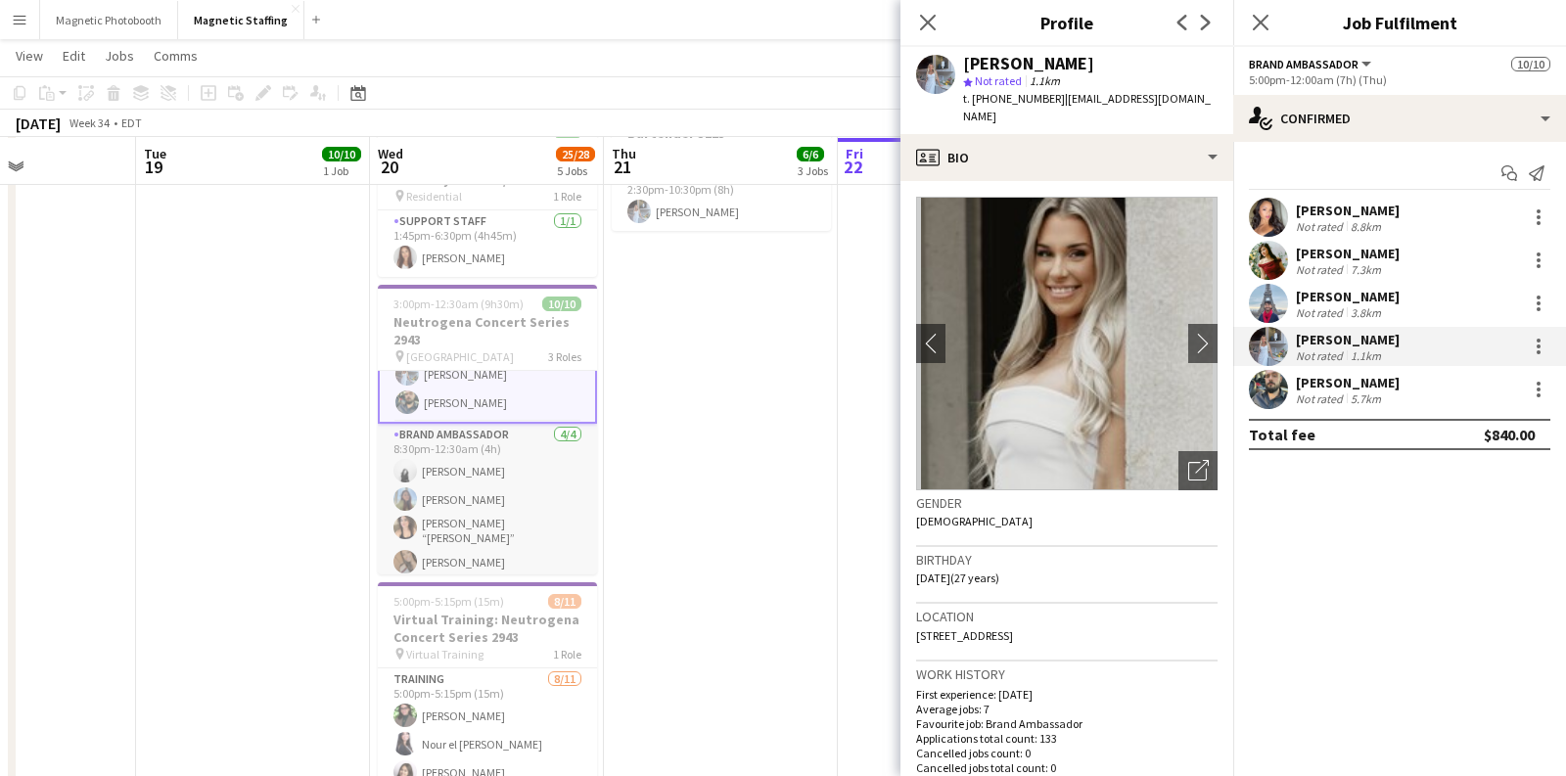
click at [490, 468] on app-card-role "Brand Ambassador 4/4 8:30pm-12:30am (4h) angel kim Maria Motta Nicole “NIKKI” S…" at bounding box center [487, 503] width 219 height 158
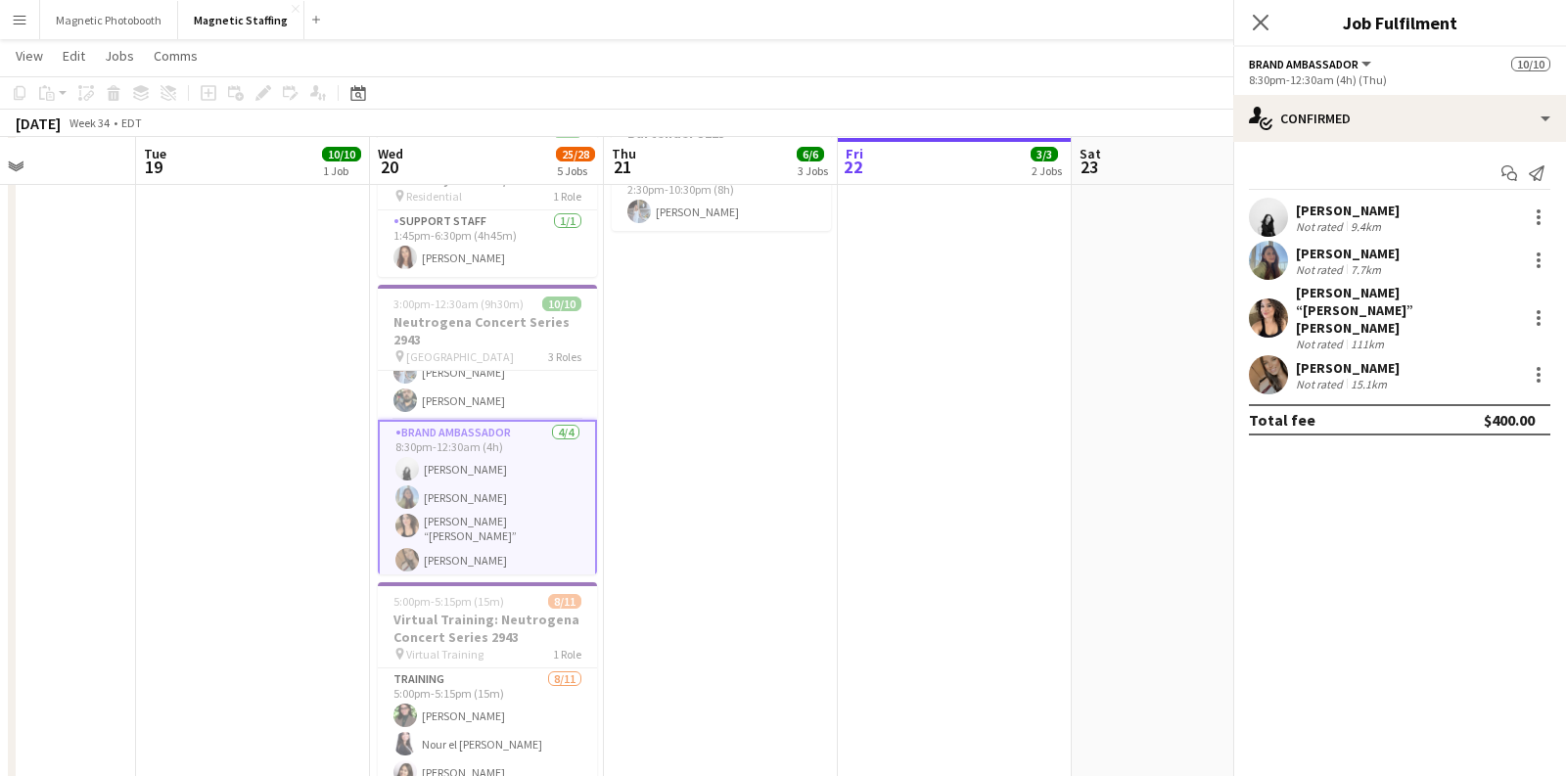
scroll to position [197, 0]
click at [1378, 255] on div "Maria Motta" at bounding box center [1348, 254] width 104 height 18
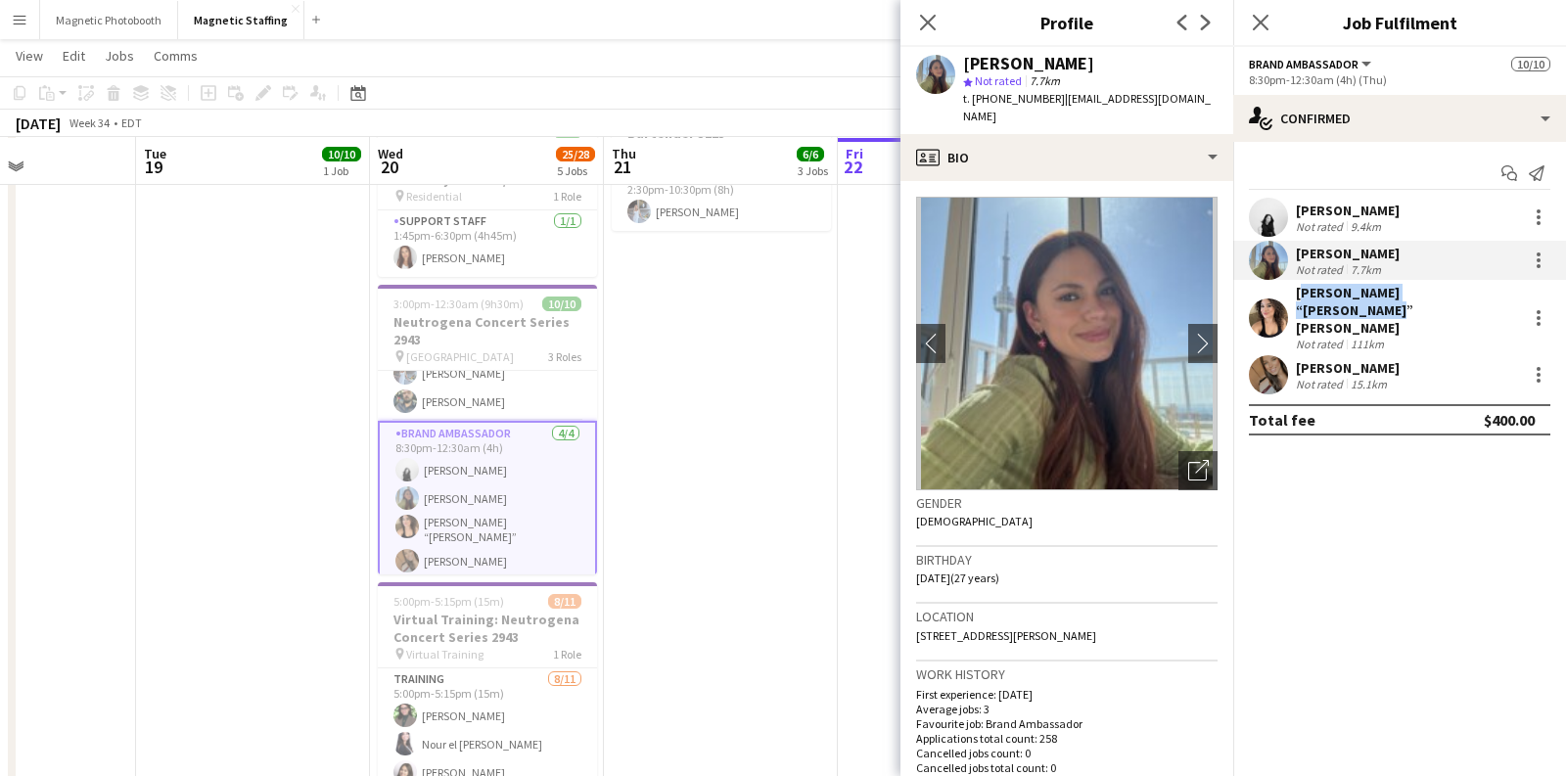
drag, startPoint x: 1485, startPoint y: 294, endPoint x: 1296, endPoint y: 295, distance: 189.0
click at [1296, 295] on div "Nicole “NIKKI” Schirrmacher Not rated 111km" at bounding box center [1400, 318] width 333 height 68
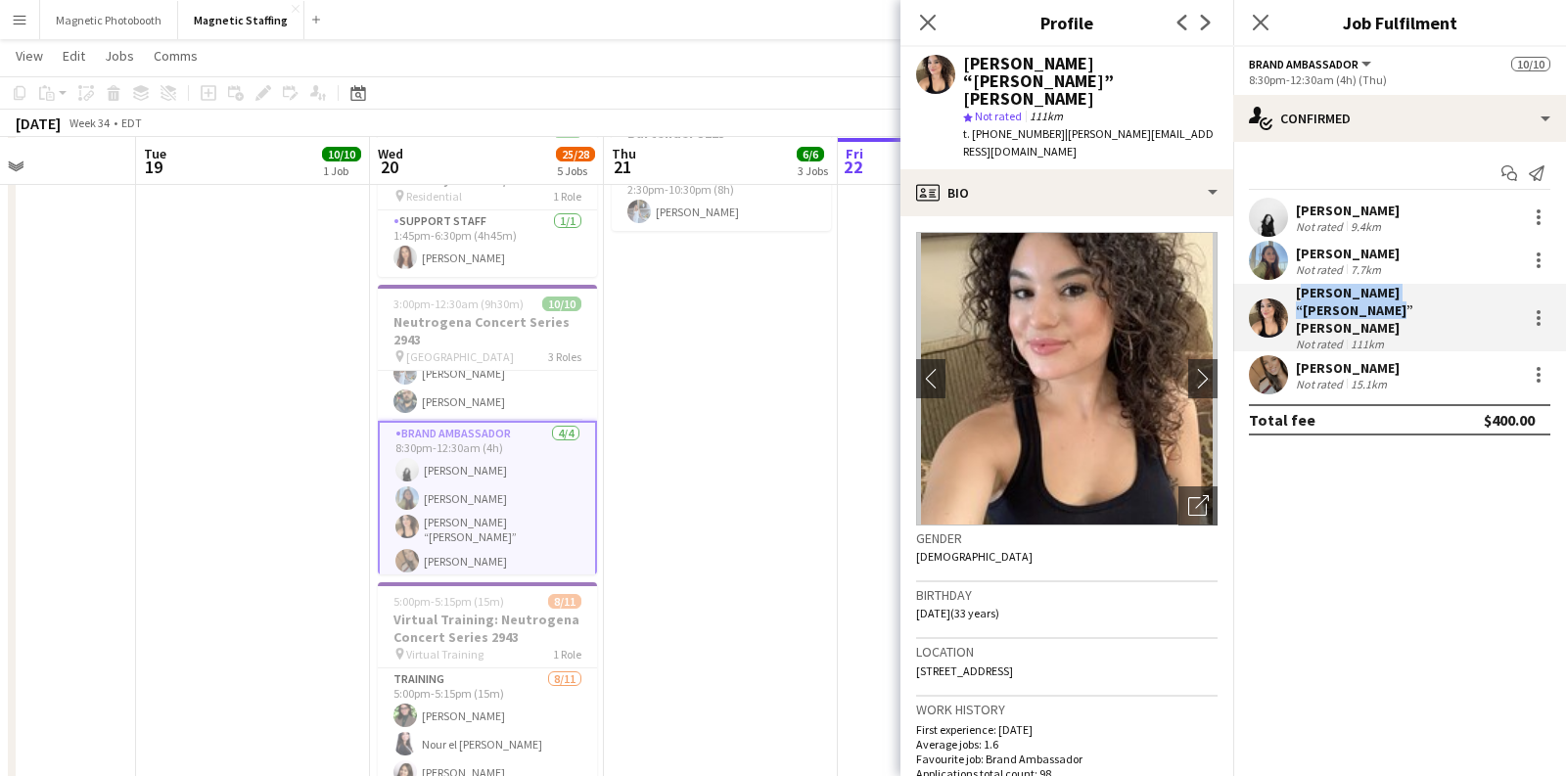
copy div "Nicole “NIKKI” Schirrmacher"
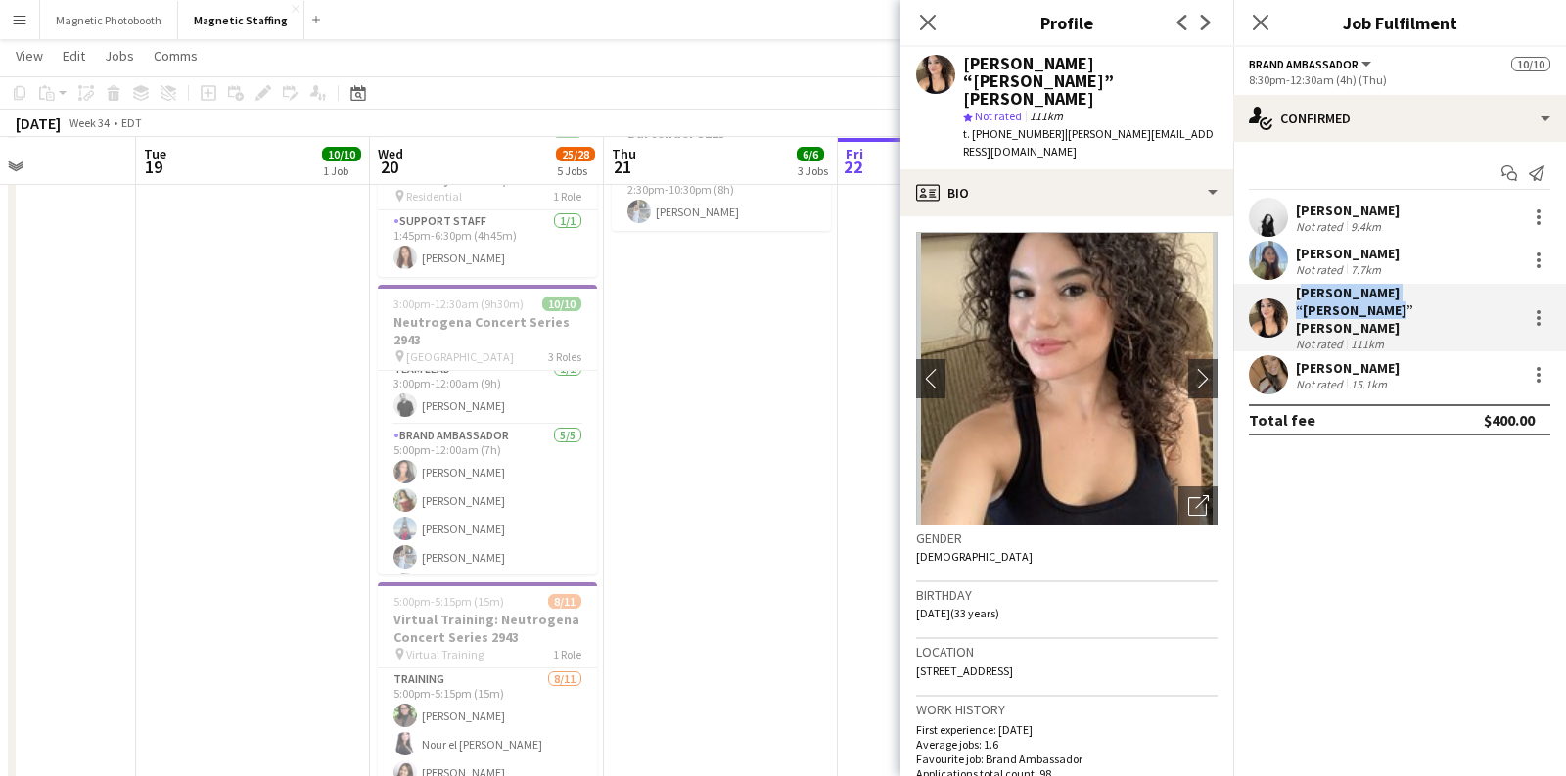
scroll to position [6, 0]
click at [829, 397] on app-date-cell "11:00am-2:00pm (3h) 1/1 Oxford Activation 3125 pin Toronto 1 Role Brand Ambassa…" at bounding box center [721, 311] width 234 height 1235
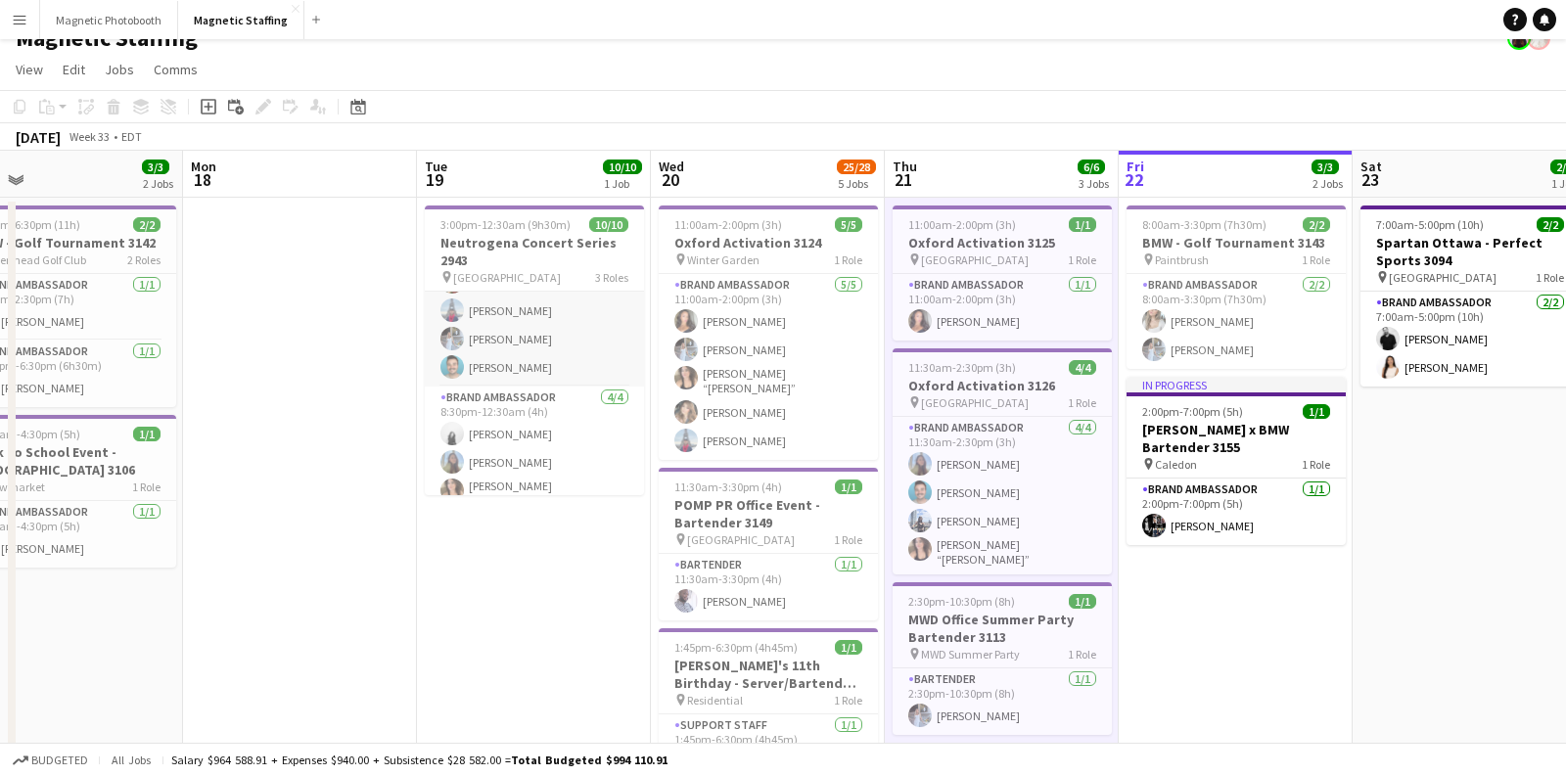
scroll to position [194, 0]
click at [146, 21] on button "Magnetic Photobooth Close" at bounding box center [109, 20] width 138 height 38
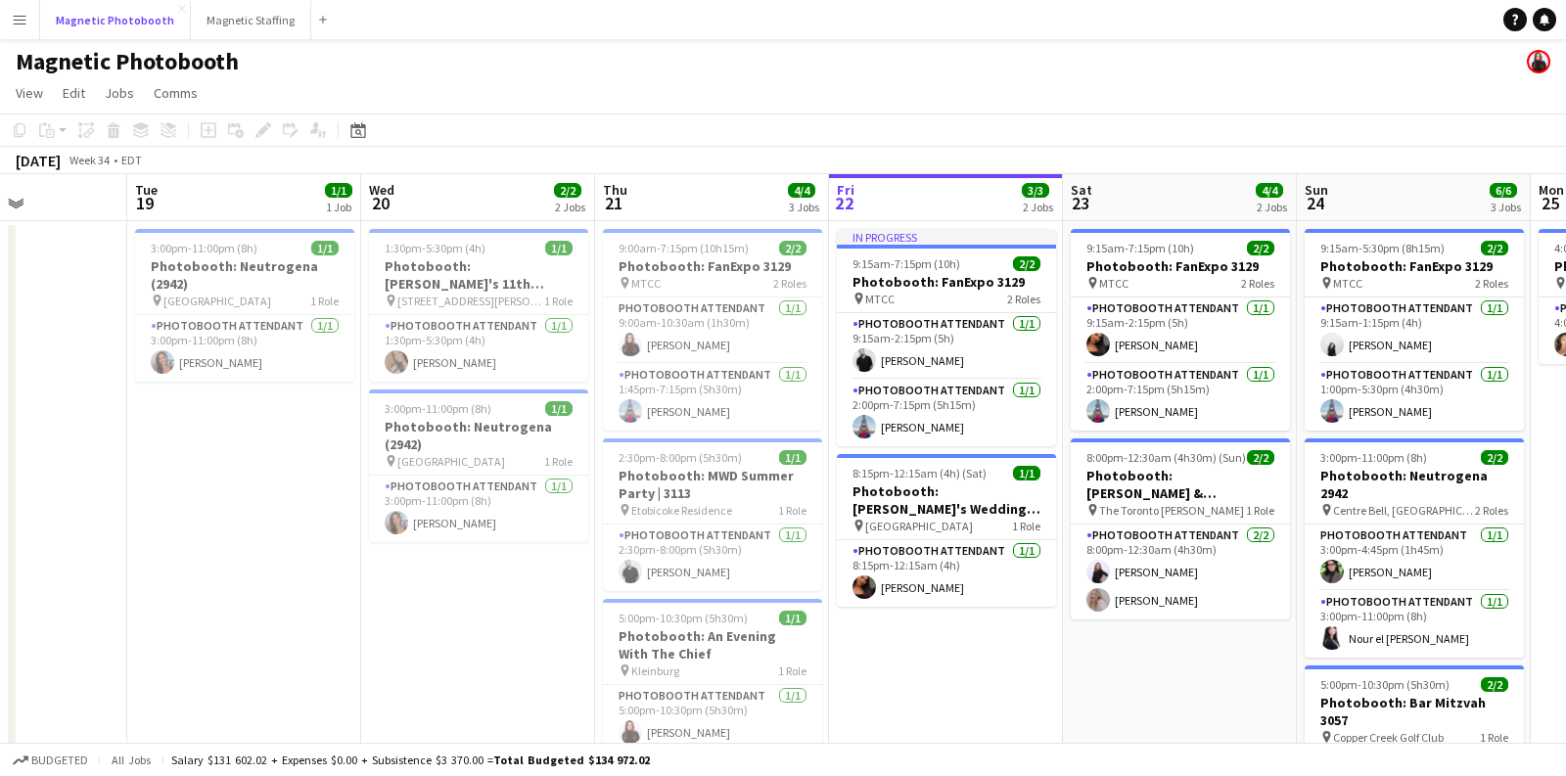
scroll to position [0, 574]
click at [255, 358] on app-card-role "Photobooth Attendant 1/1 3:00pm-11:00pm (8h) Diana Michailidis" at bounding box center [245, 348] width 219 height 67
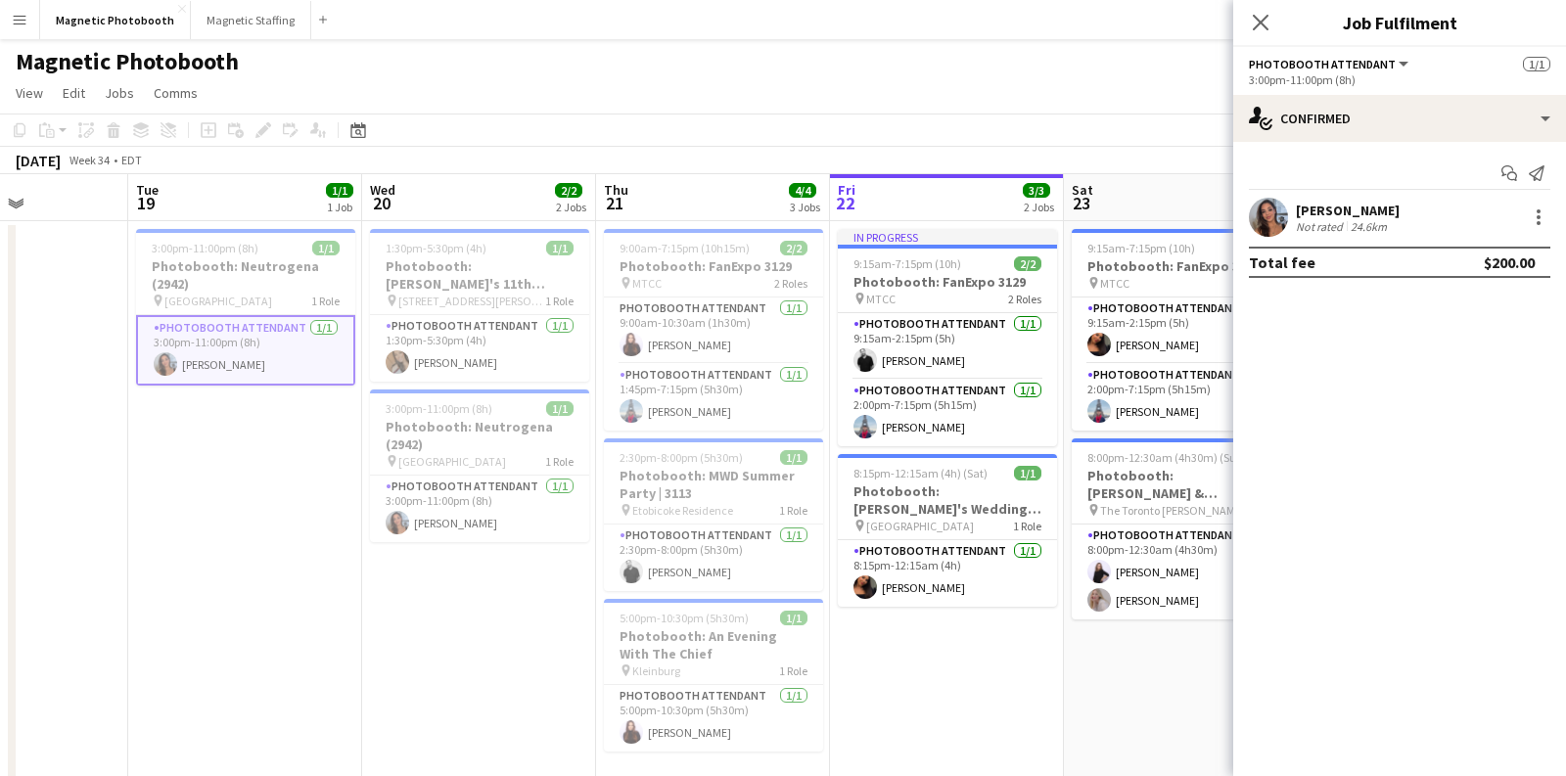
drag, startPoint x: 1414, startPoint y: 210, endPoint x: 1292, endPoint y: 212, distance: 121.4
click at [1292, 212] on div "Diana Michailidis Not rated 24.6km" at bounding box center [1400, 217] width 333 height 39
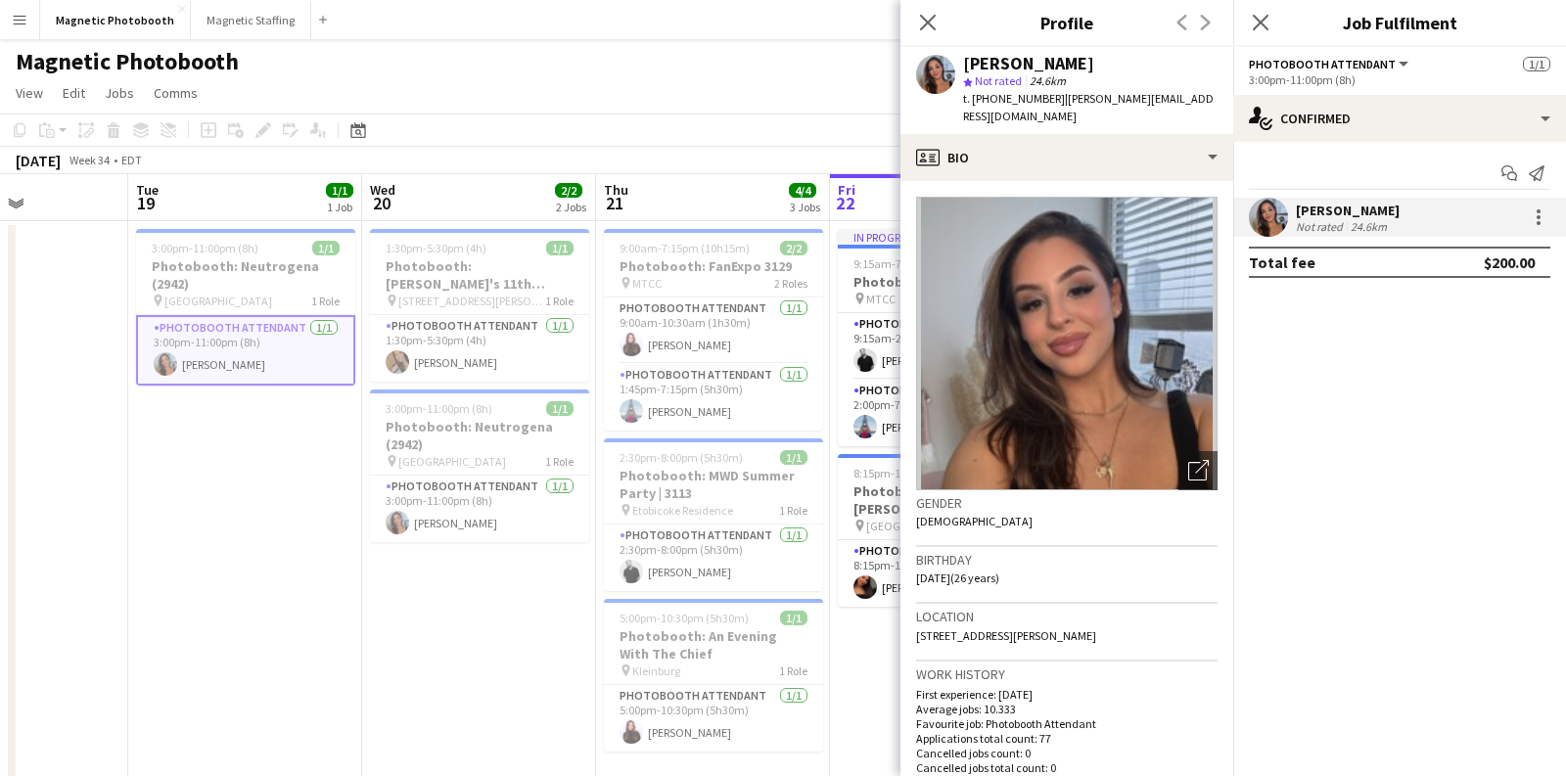
copy div "[PERSON_NAME]"
click at [284, 602] on app-date-cell "3:00pm-11:00pm (8h) 1/1 Photobooth: Neutrogena (2942) pin Scotiabank Arena 1 Ro…" at bounding box center [245, 564] width 234 height 687
